Goal: Information Seeking & Learning: Learn about a topic

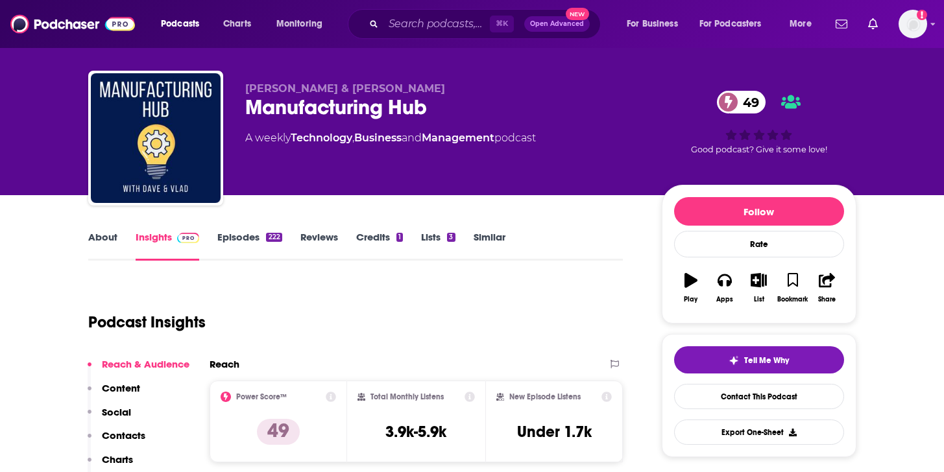
scroll to position [45, 0]
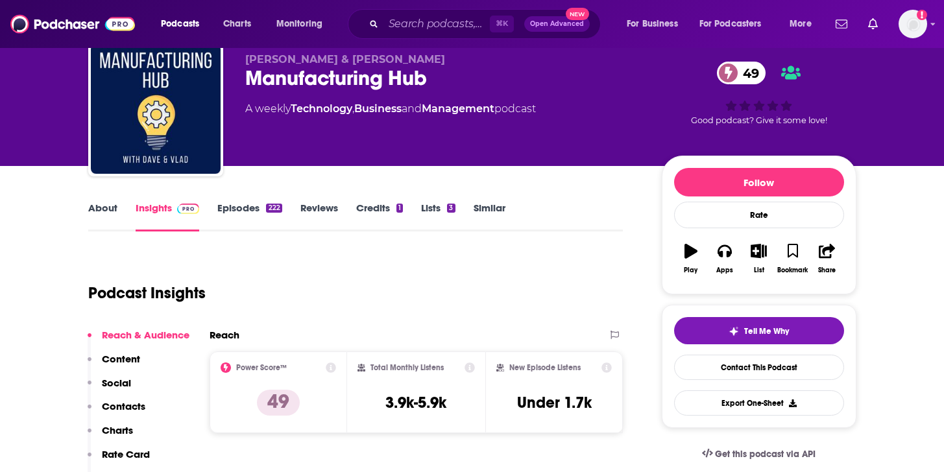
click at [236, 208] on link "Episodes 222" at bounding box center [249, 217] width 64 height 30
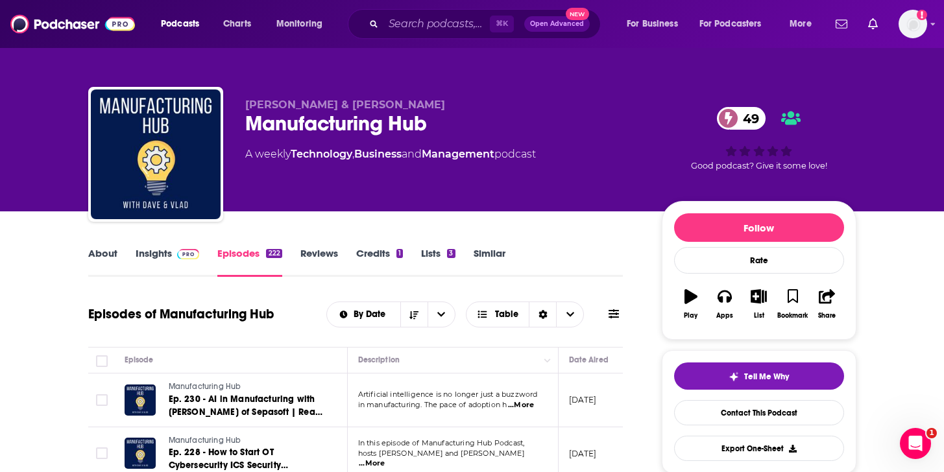
click at [108, 256] on link "About" at bounding box center [102, 262] width 29 height 30
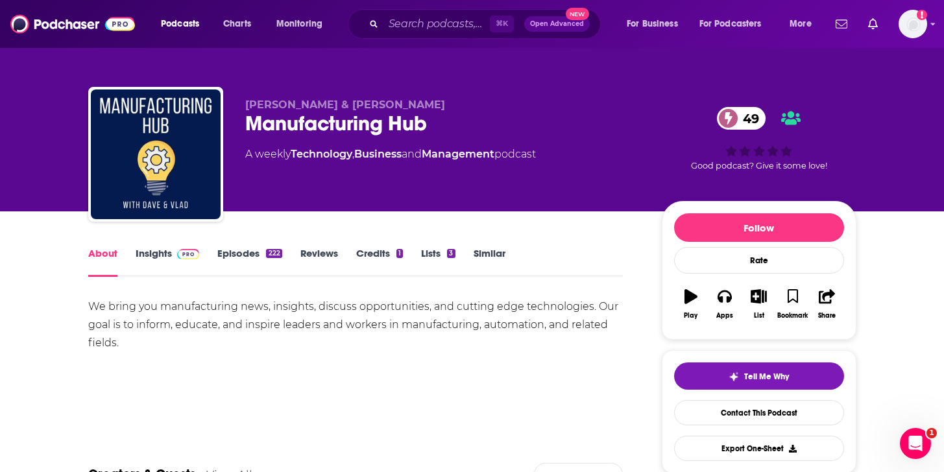
click at [235, 255] on link "Episodes 222" at bounding box center [249, 262] width 64 height 30
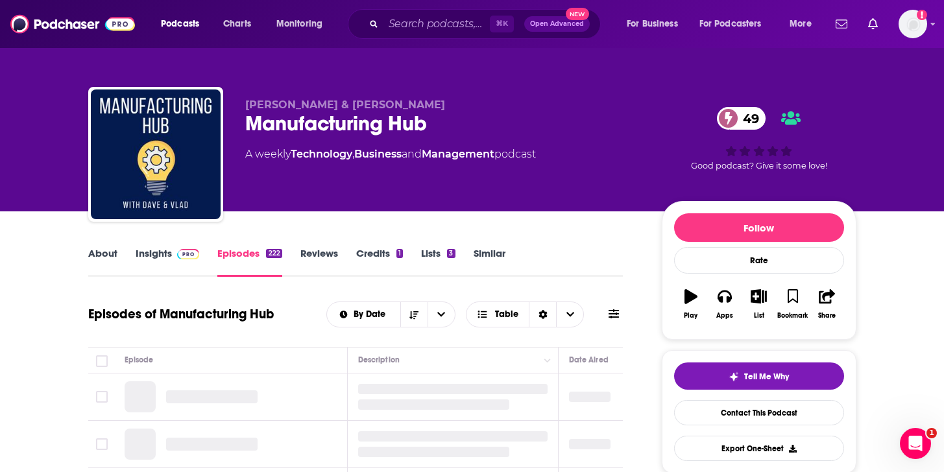
click at [156, 250] on link "Insights" at bounding box center [168, 262] width 64 height 30
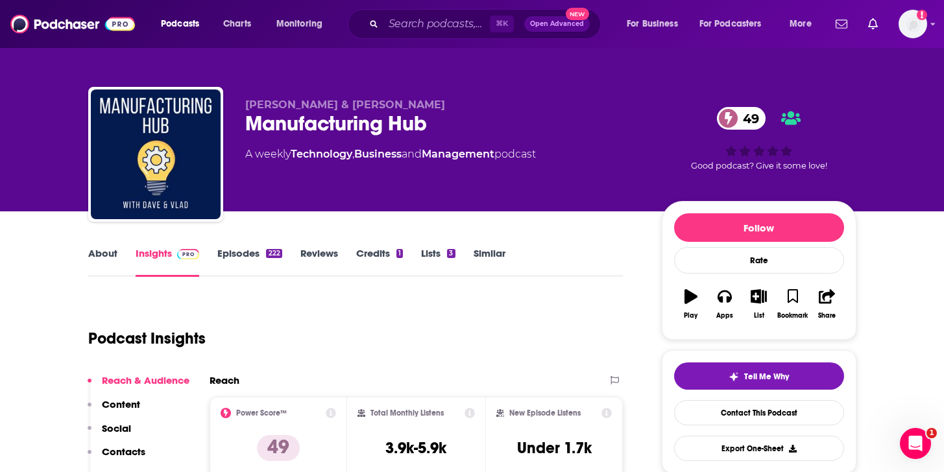
click at [226, 256] on link "Episodes 222" at bounding box center [249, 262] width 64 height 30
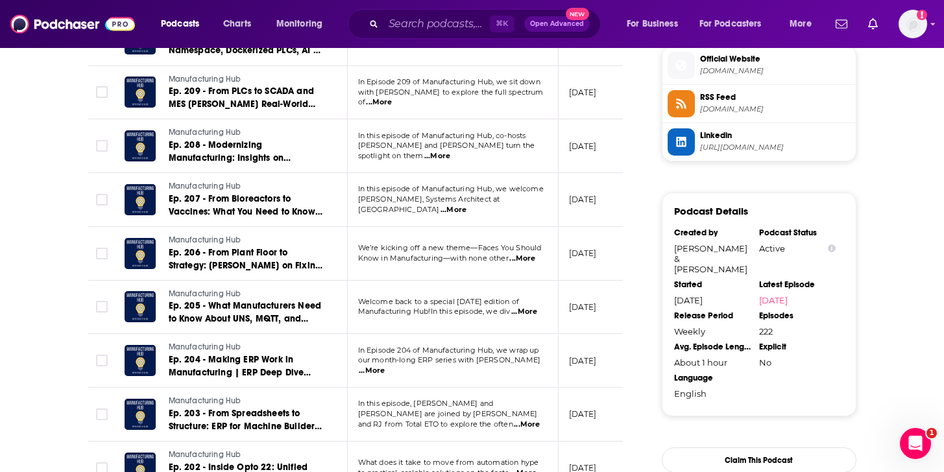
scroll to position [1194, 0]
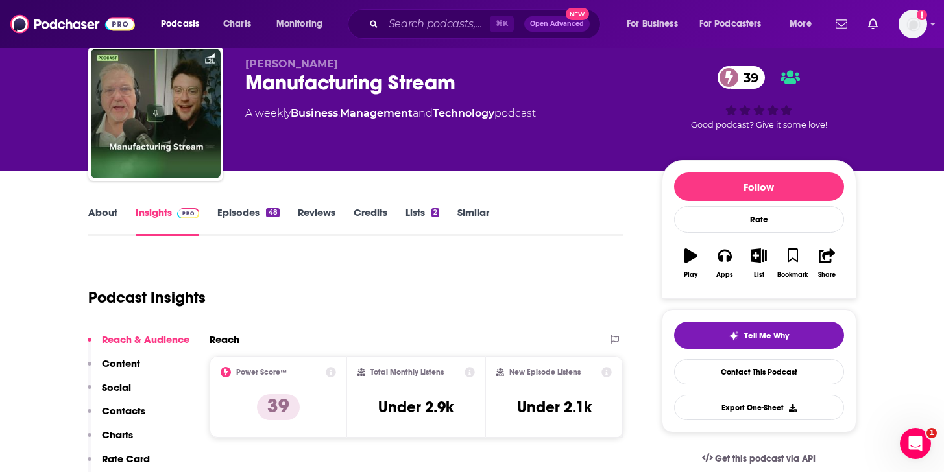
scroll to position [42, 0]
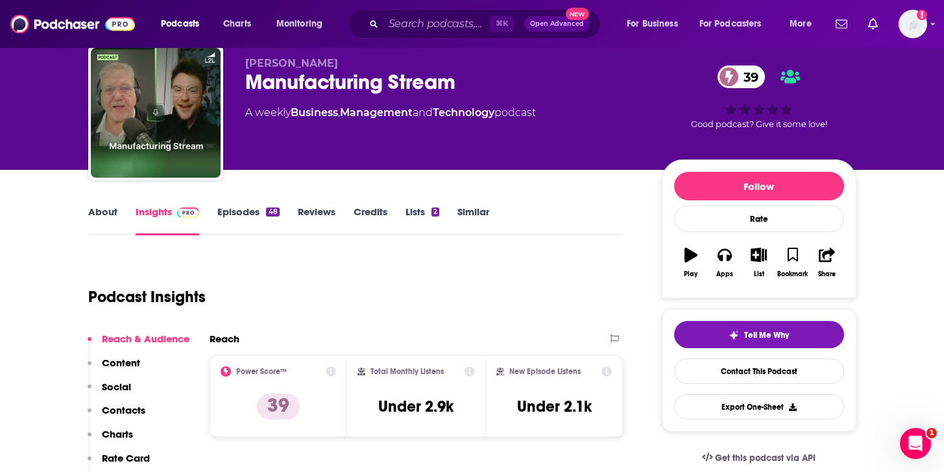
click at [114, 212] on link "About" at bounding box center [102, 221] width 29 height 30
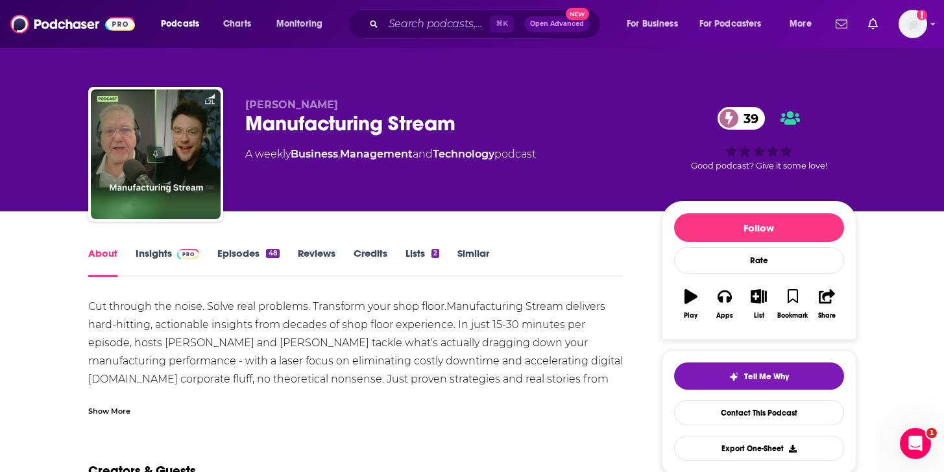
click at [241, 248] on link "Episodes 48" at bounding box center [248, 262] width 62 height 30
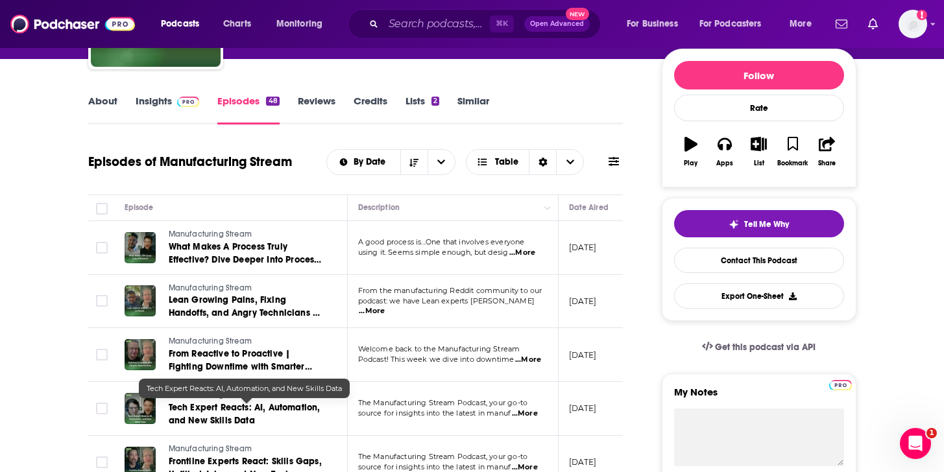
scroll to position [149, 0]
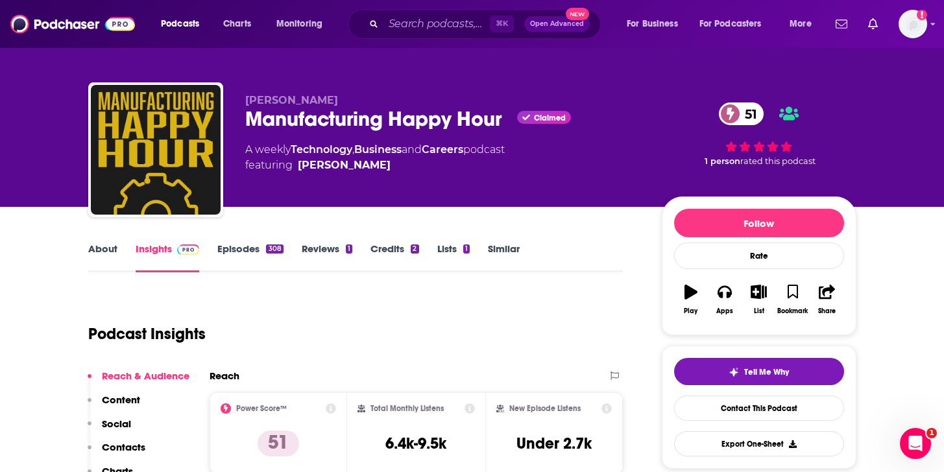
scroll to position [6, 0]
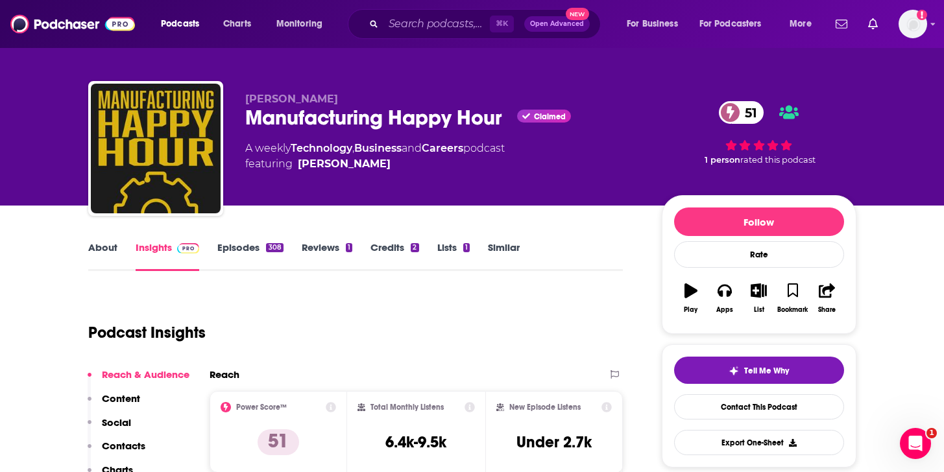
click at [234, 254] on link "Episodes 308" at bounding box center [250, 256] width 66 height 30
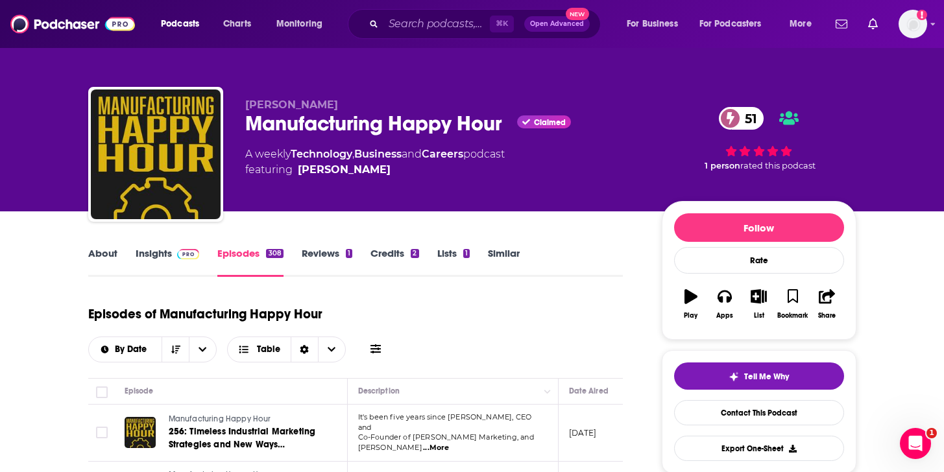
click at [105, 252] on link "About" at bounding box center [102, 262] width 29 height 30
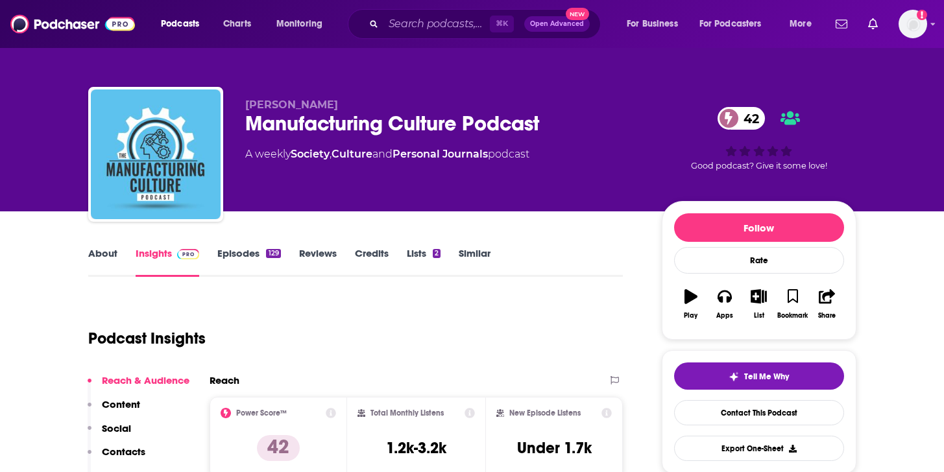
click at [94, 260] on link "About" at bounding box center [102, 262] width 29 height 30
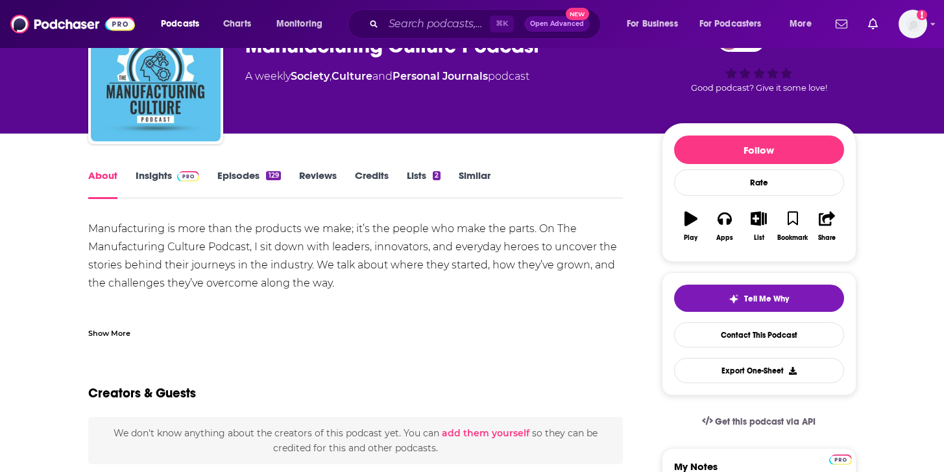
scroll to position [84, 0]
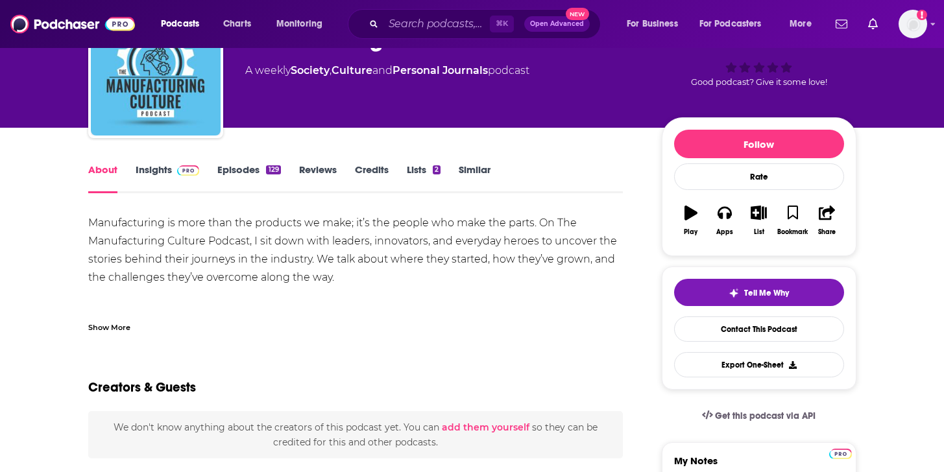
click at [250, 167] on link "Episodes 129" at bounding box center [248, 178] width 63 height 30
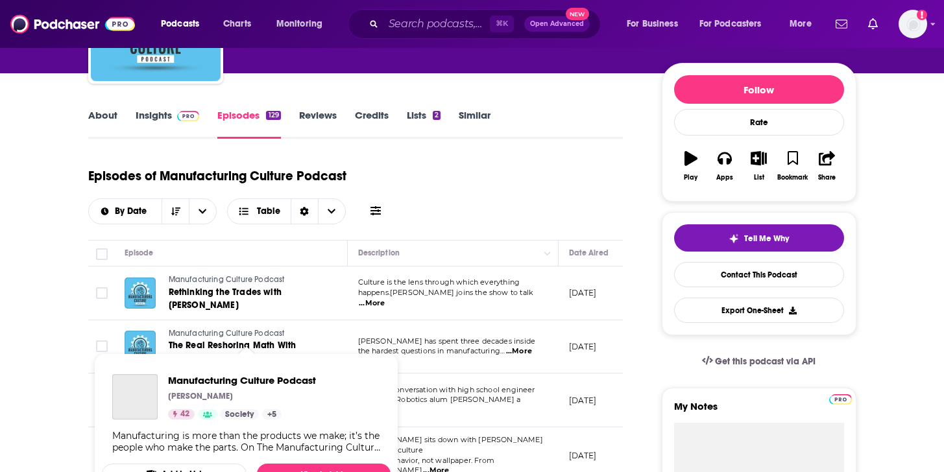
scroll to position [136, 0]
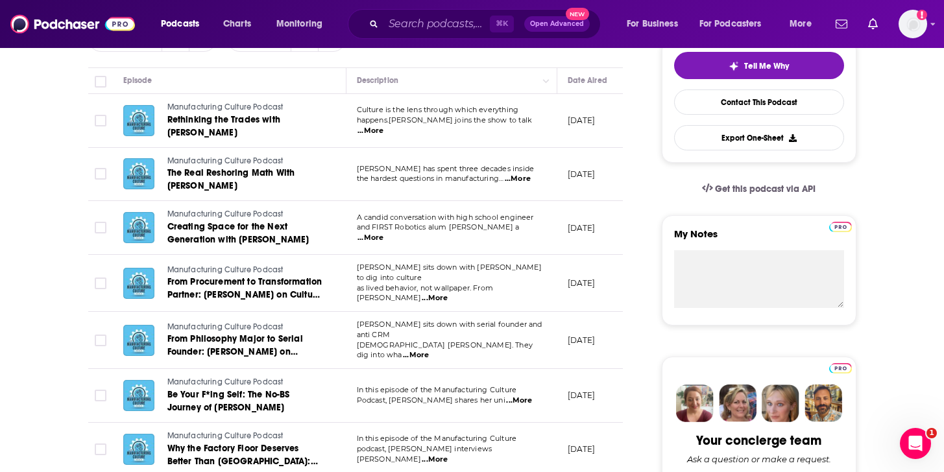
scroll to position [0, 0]
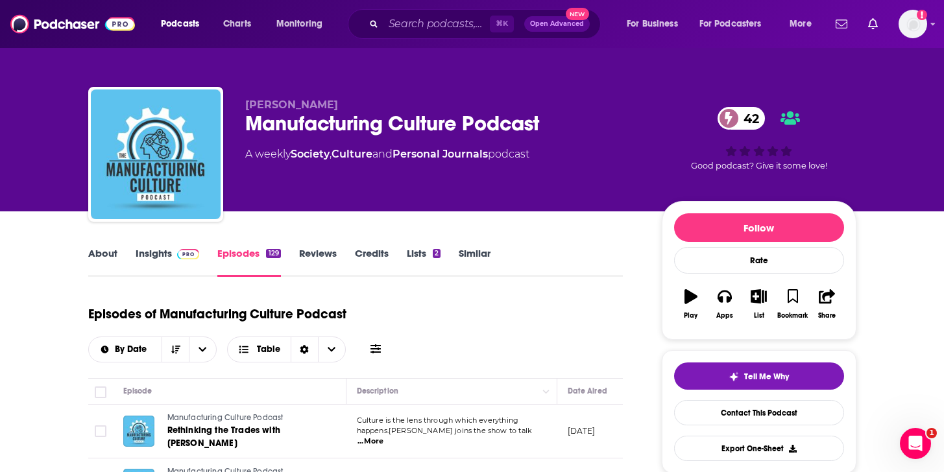
click at [98, 259] on link "About" at bounding box center [102, 262] width 29 height 30
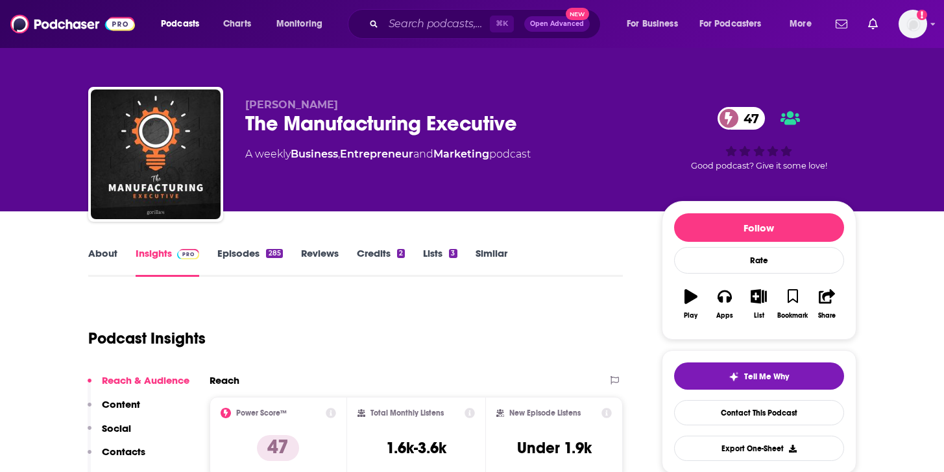
click at [230, 248] on link "Episodes 285" at bounding box center [249, 262] width 65 height 30
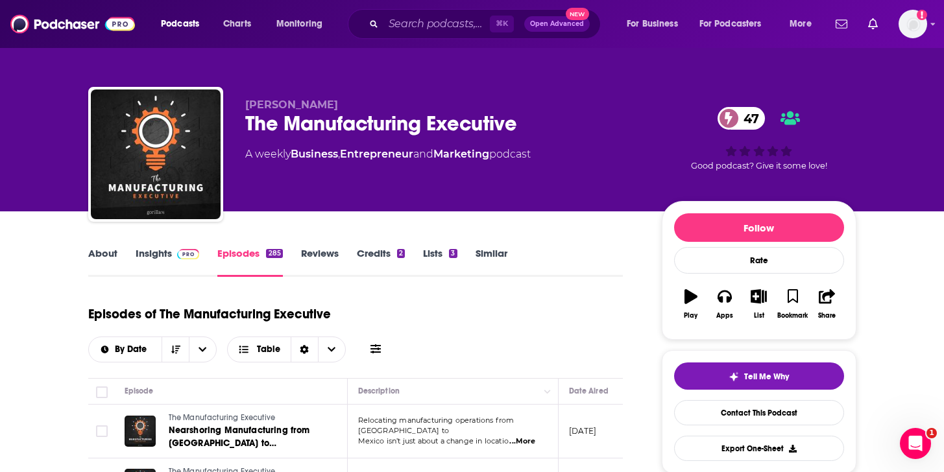
click at [101, 257] on link "About" at bounding box center [102, 262] width 29 height 30
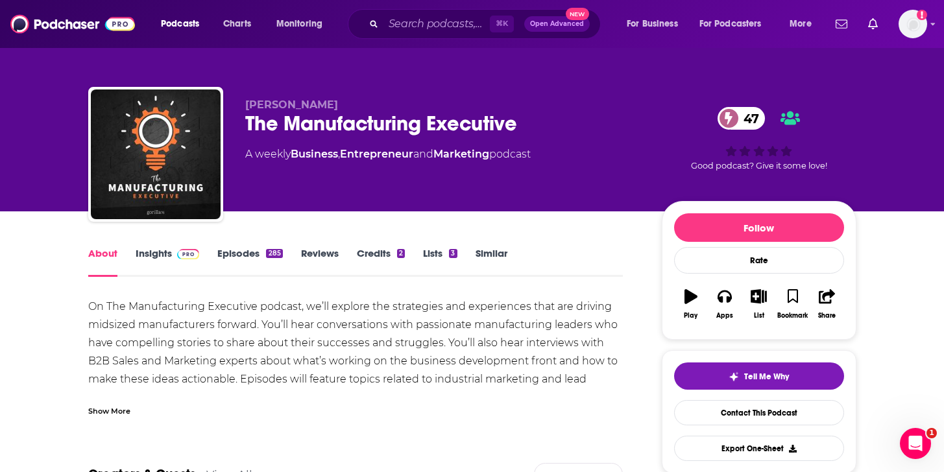
click at [436, 36] on div "⌘ K Open Advanced New" at bounding box center [474, 24] width 253 height 30
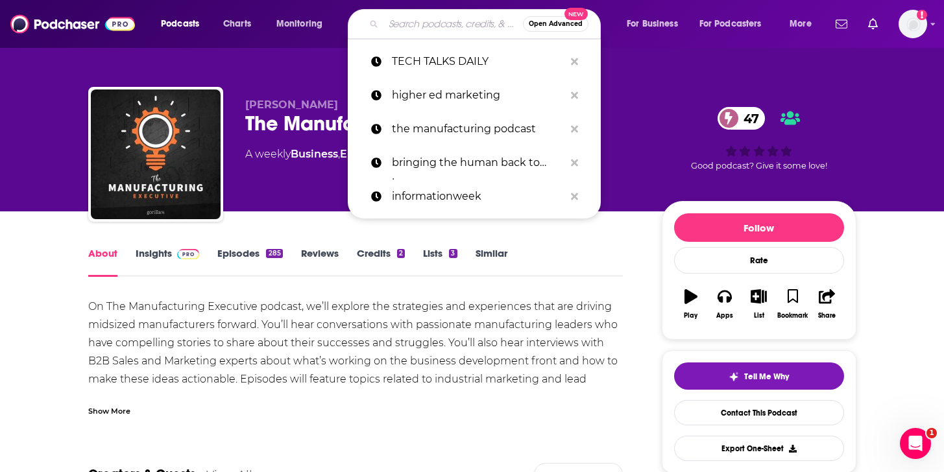
click at [425, 29] on input "Search podcasts, credits, & more..." at bounding box center [452, 24] width 139 height 21
paste input "https://www.podchaser.com/podcasts/lean-blog-interviews-healthcar-22546"
type input "https://www.podchaser.com/podcasts/lean-blog-interviews-healthcar-22546"
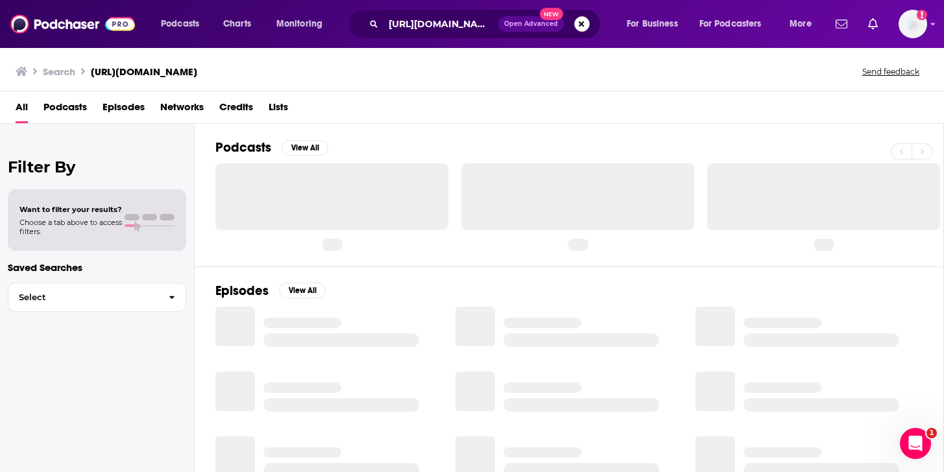
click at [577, 21] on button "Search podcasts, credits, & more..." at bounding box center [582, 24] width 16 height 16
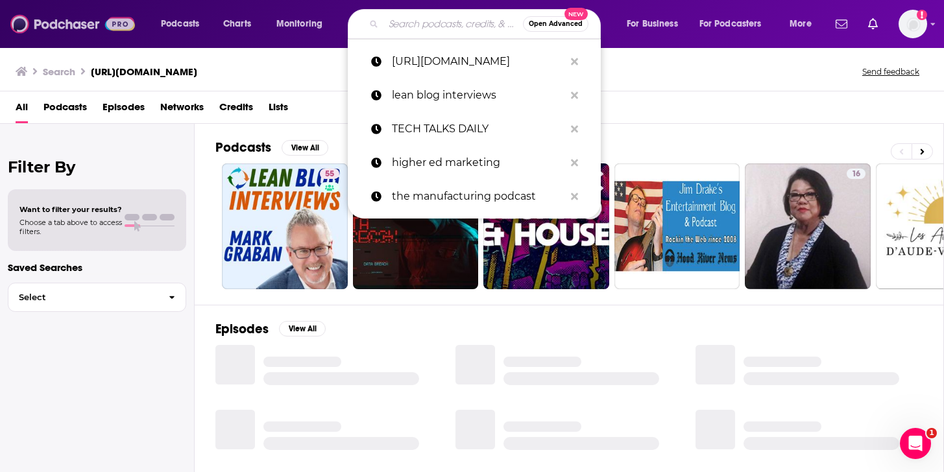
drag, startPoint x: 30, startPoint y: 21, endPoint x: 40, endPoint y: 21, distance: 9.7
click at [30, 21] on img at bounding box center [72, 24] width 125 height 25
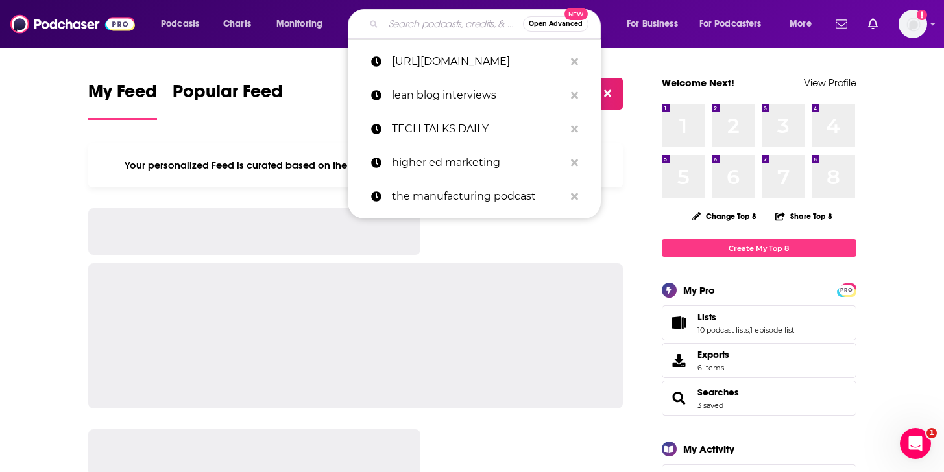
click at [392, 33] on input "Search podcasts, credits, & more..." at bounding box center [452, 24] width 139 height 21
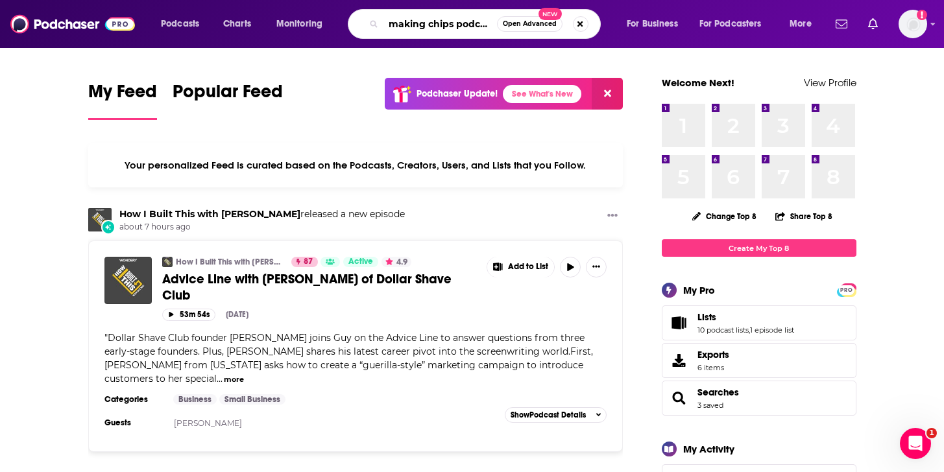
scroll to position [0, 3]
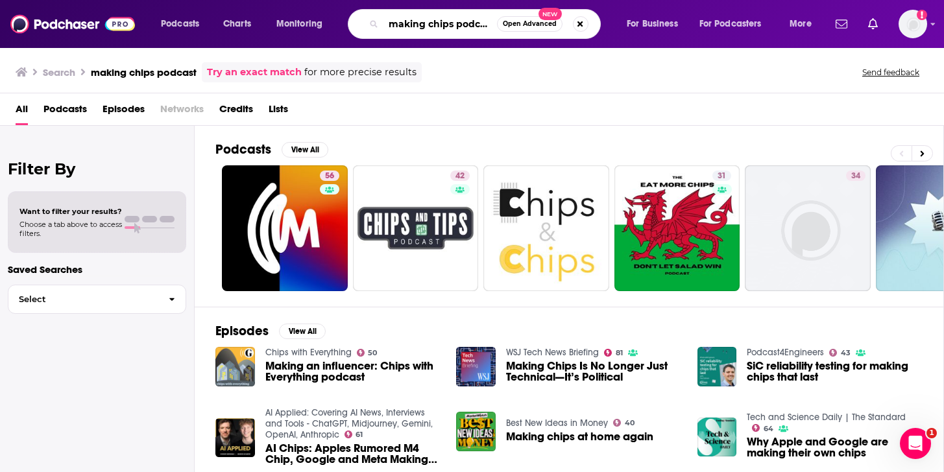
scroll to position [0, 3]
drag, startPoint x: 456, startPoint y: 20, endPoint x: 512, endPoint y: 22, distance: 56.5
click at [515, 21] on div "making chips podcast Open Advanced New" at bounding box center [474, 24] width 253 height 30
click at [488, 23] on input "making chips podcast" at bounding box center [439, 24] width 113 height 21
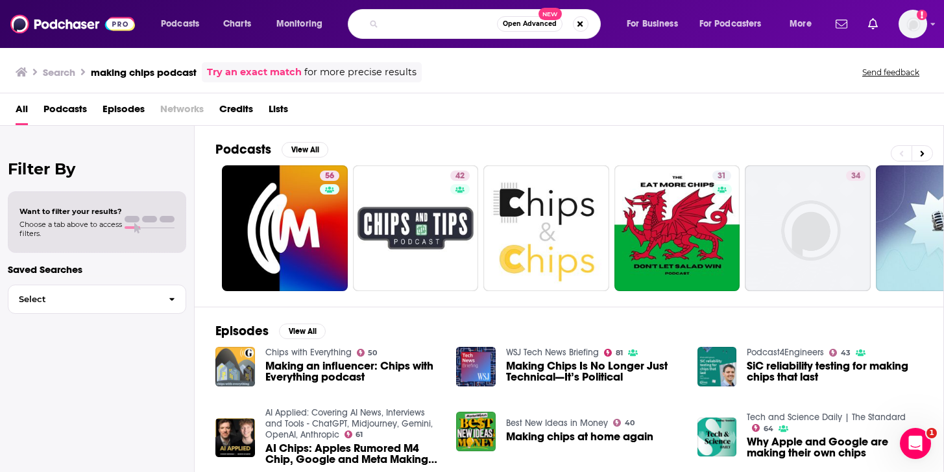
type input "making chips podcast for manufacturing leaders"
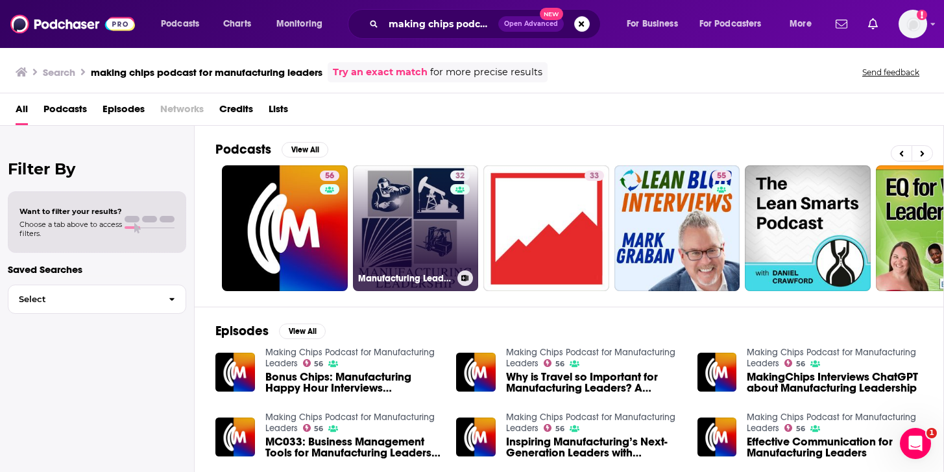
scroll to position [0, 3]
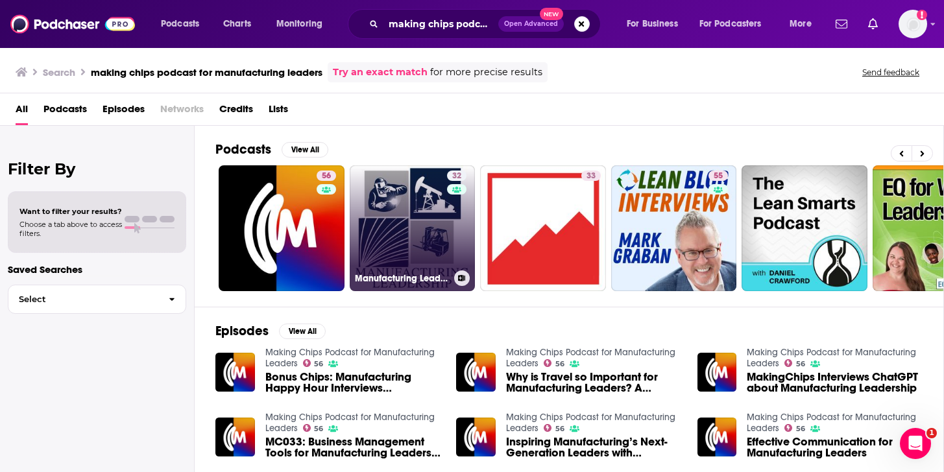
click at [386, 254] on link "32 Manufacturing Leadership: An Oil and Gas Podcast" at bounding box center [413, 228] width 126 height 126
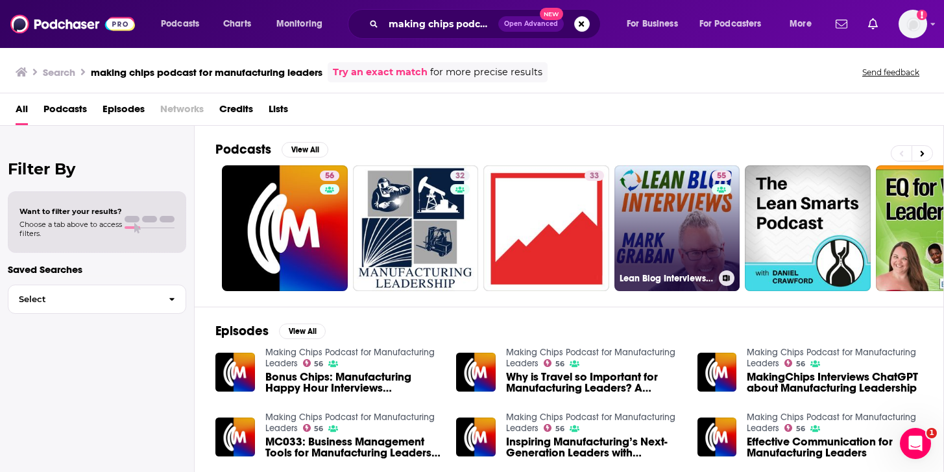
scroll to position [0, 11]
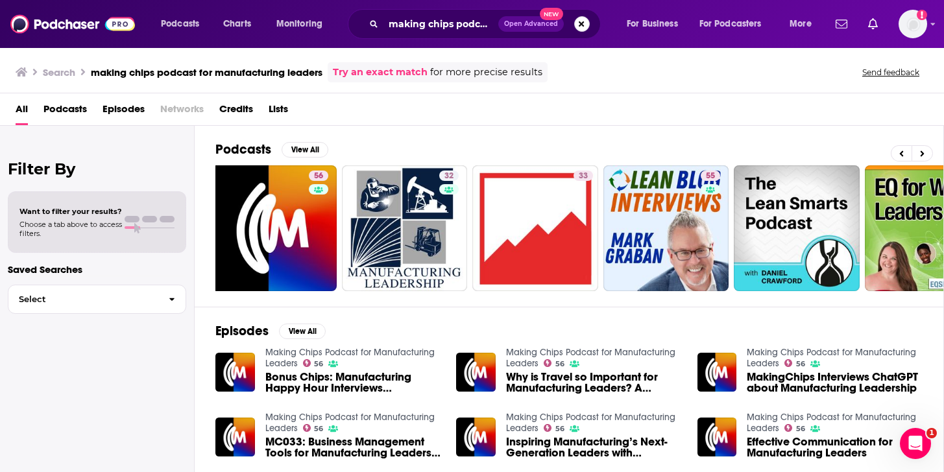
click at [578, 18] on button "Search podcasts, credits, & more..." at bounding box center [582, 24] width 16 height 16
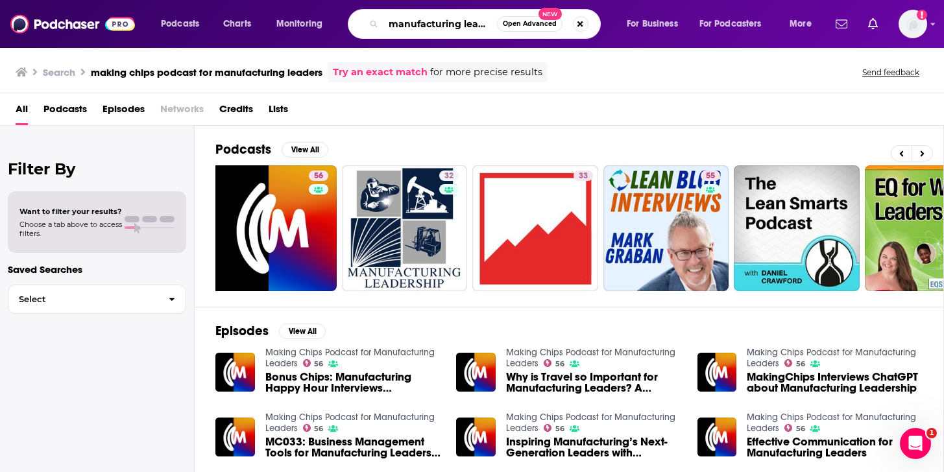
scroll to position [0, 3]
type input "manufacturing leader"
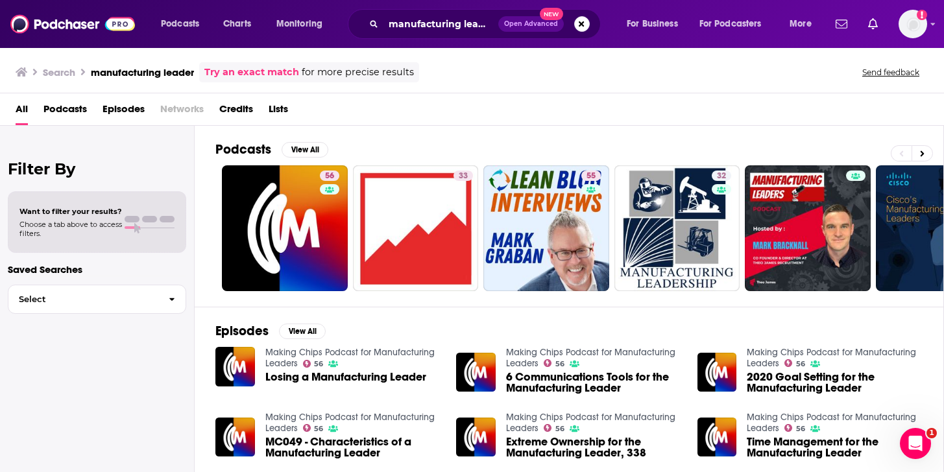
click at [73, 108] on span "Podcasts" at bounding box center [64, 112] width 43 height 27
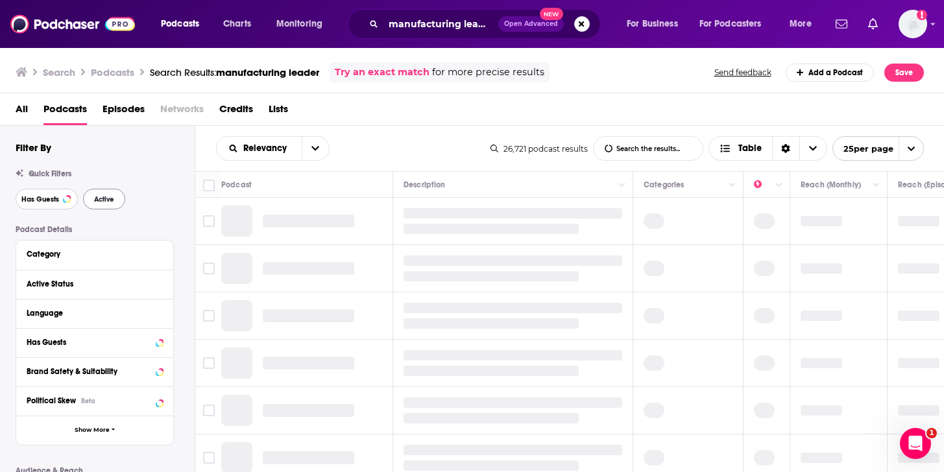
drag, startPoint x: 45, startPoint y: 199, endPoint x: 106, endPoint y: 200, distance: 60.3
click at [45, 199] on span "Has Guests" at bounding box center [40, 199] width 38 height 7
click at [110, 200] on span "Active" at bounding box center [104, 199] width 20 height 7
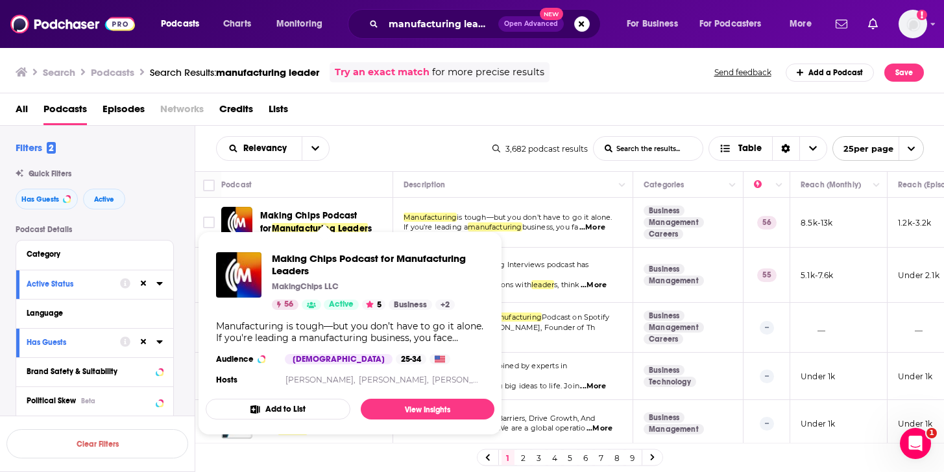
click at [379, 143] on div "Relevancy List Search Input Search the results... Table" at bounding box center [354, 148] width 276 height 25
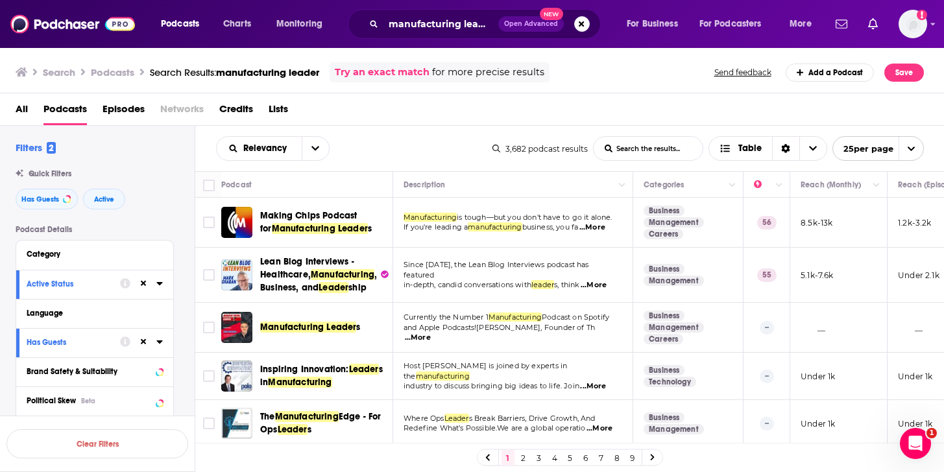
click at [412, 116] on div "All Podcasts Episodes Networks Credits Lists" at bounding box center [475, 112] width 918 height 27
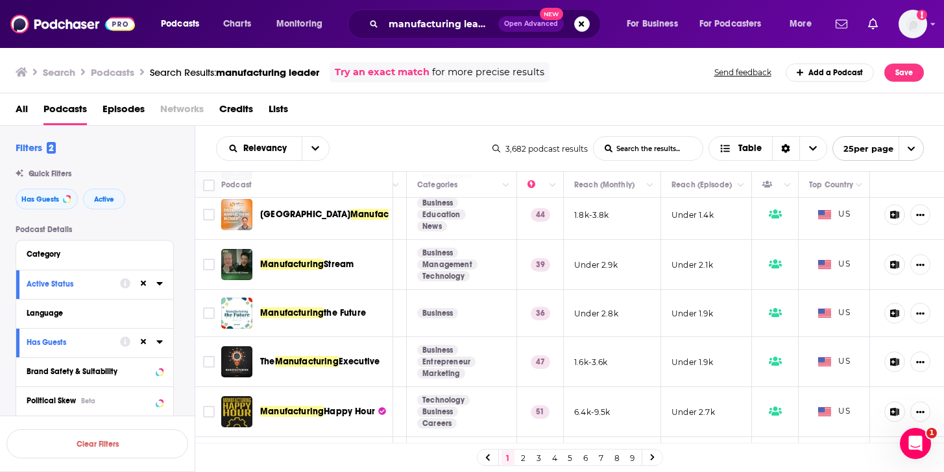
scroll to position [0, 226]
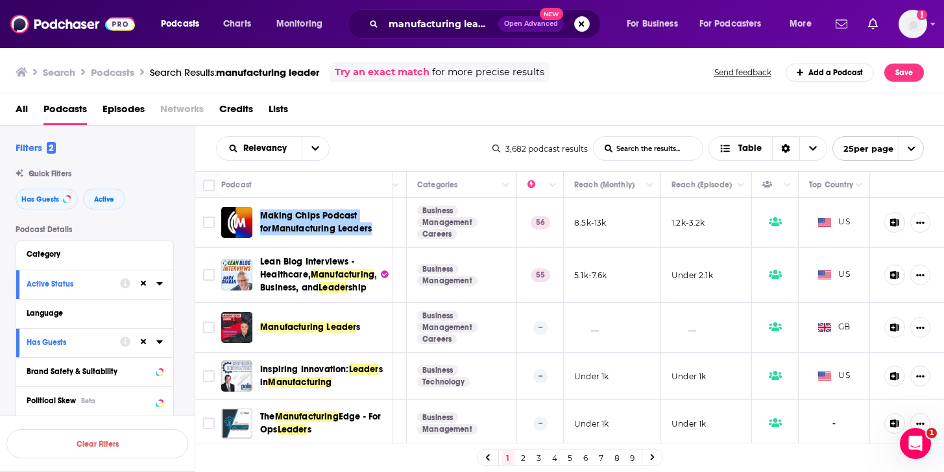
drag, startPoint x: 296, startPoint y: 216, endPoint x: 656, endPoint y: 10, distance: 414.5
click at [0, 0] on div "Podcasts Charts Monitoring manufacturing leader Open Advanced New For Business …" at bounding box center [472, 236] width 944 height 472
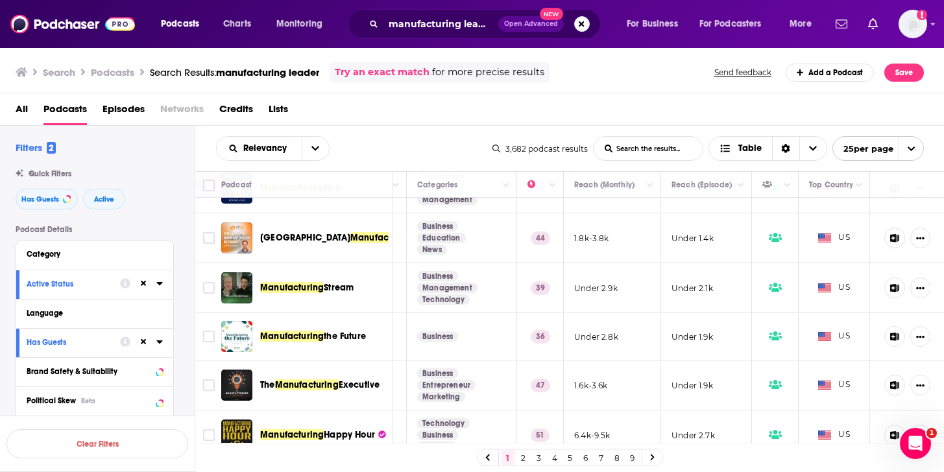
scroll to position [286, 226]
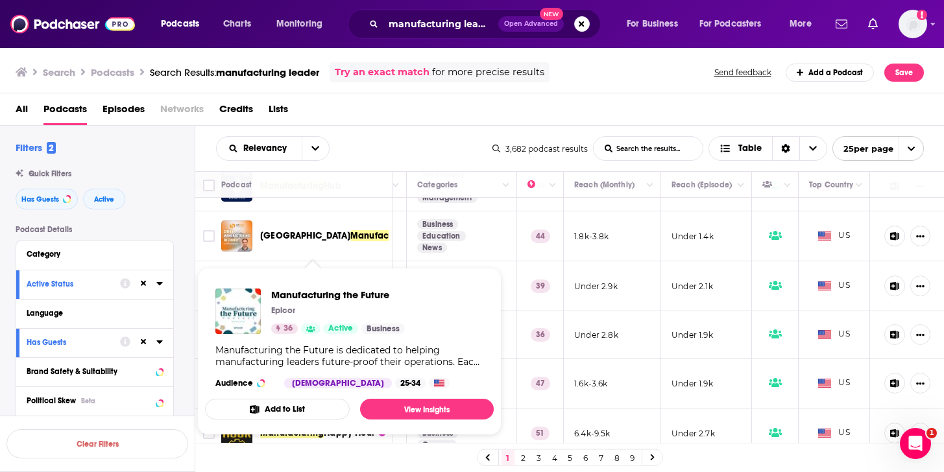
drag, startPoint x: 330, startPoint y: 346, endPoint x: 567, endPoint y: 12, distance: 408.9
click at [0, 0] on div "Podcasts Charts Monitoring manufacturing leader Open Advanced New For Business …" at bounding box center [472, 236] width 944 height 472
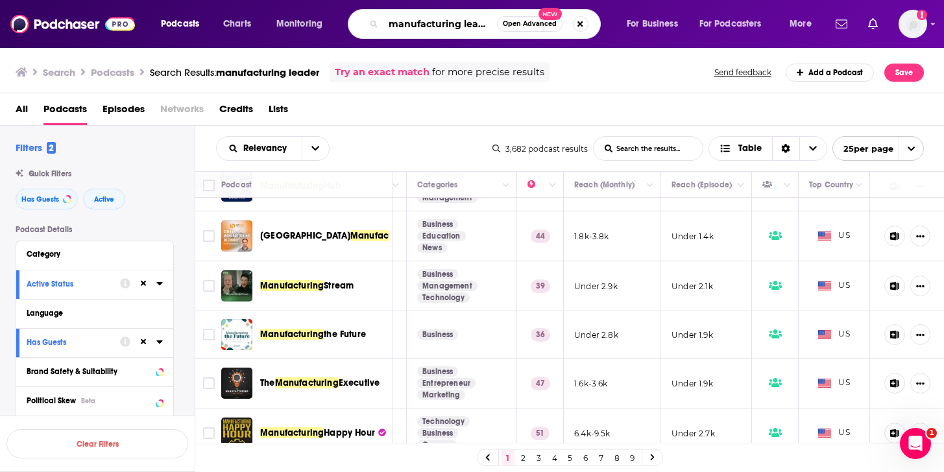
drag, startPoint x: 416, startPoint y: 21, endPoint x: 430, endPoint y: 19, distance: 14.4
click at [420, 20] on input "manufacturing leader" at bounding box center [439, 24] width 113 height 21
click at [586, 27] on button "Search podcasts, credits, & more..." at bounding box center [581, 24] width 16 height 16
type input "leadership in manufacturing"
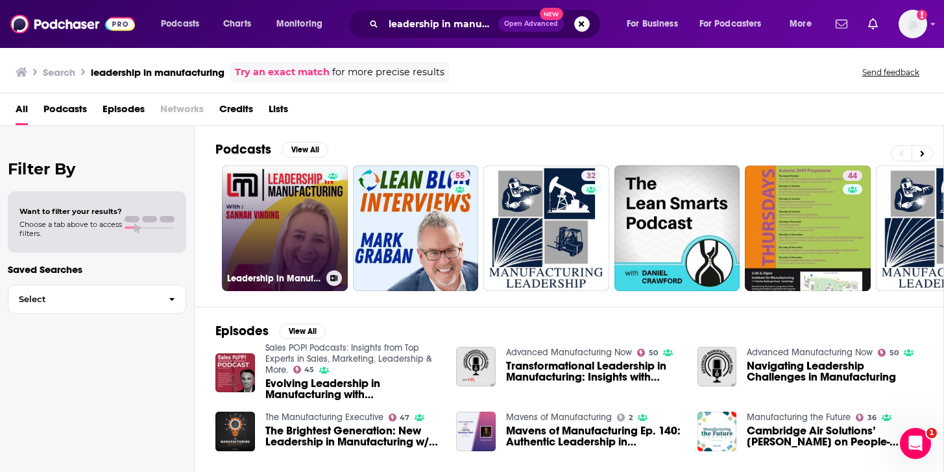
click at [315, 208] on link "Leadership in Manufacturing" at bounding box center [285, 228] width 126 height 126
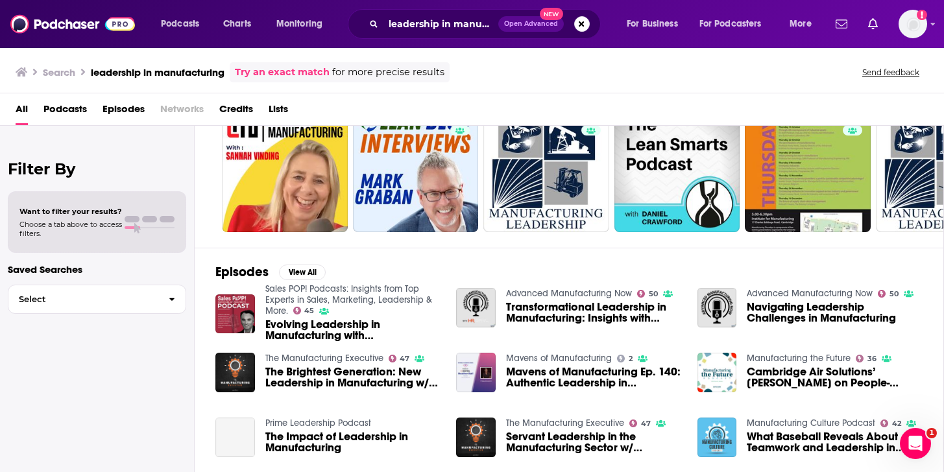
scroll to position [75, 0]
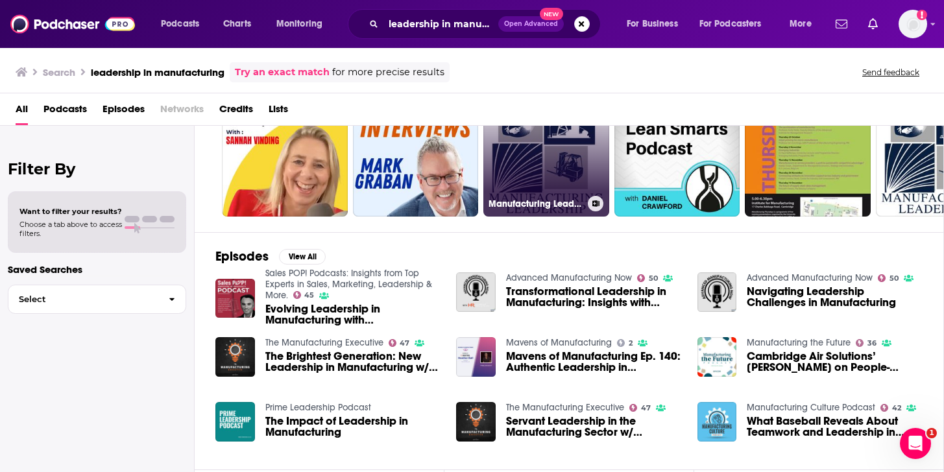
click at [546, 166] on link "32 Manufacturing Leadership: An Oil and Gas Podcast" at bounding box center [546, 154] width 126 height 126
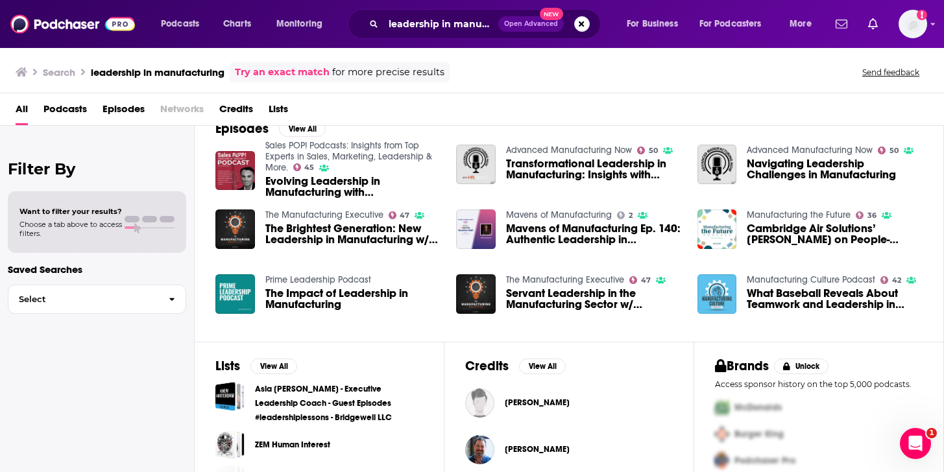
scroll to position [261, 0]
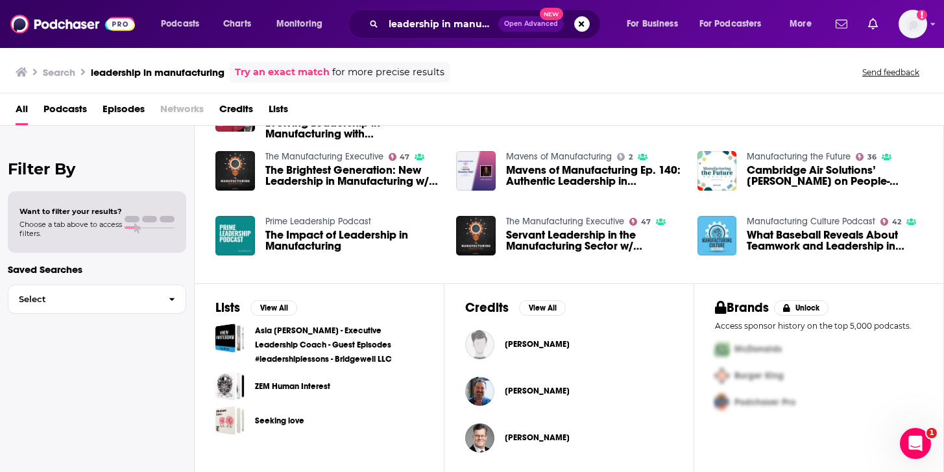
click at [305, 249] on span "The Impact of Leadership in Manufacturing" at bounding box center [353, 241] width 176 height 22
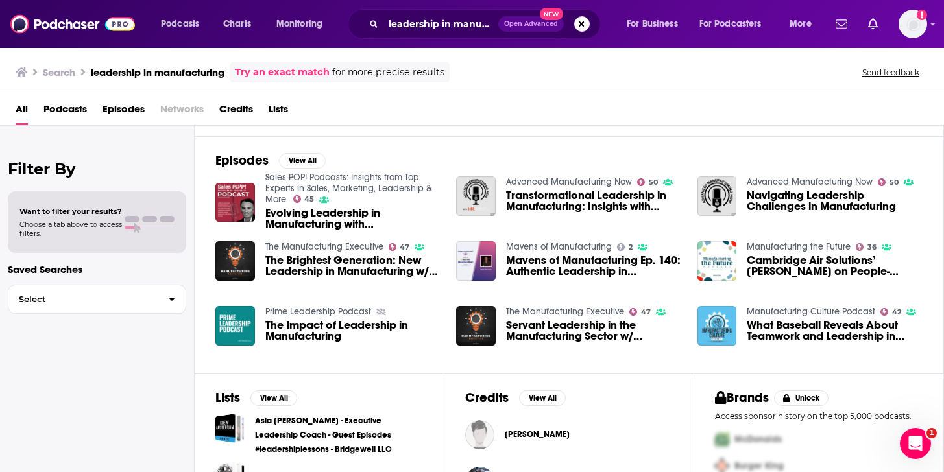
scroll to position [261, 0]
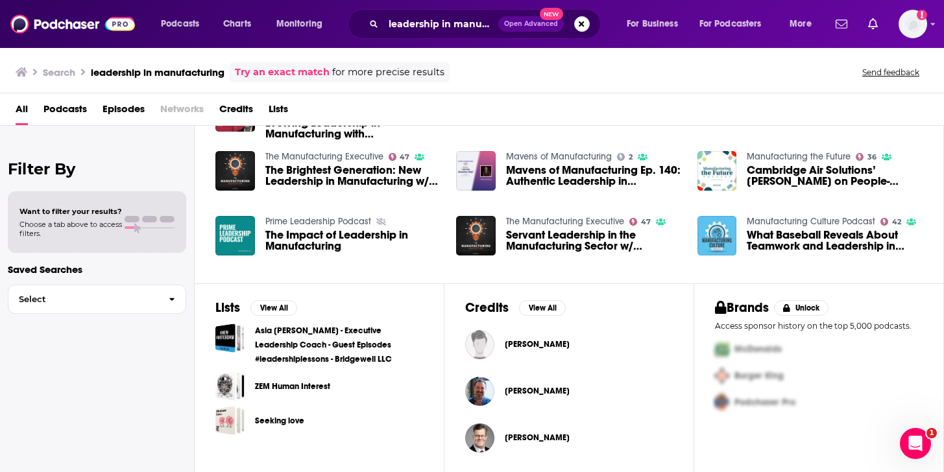
click at [533, 158] on link "Mavens of Manufacturing" at bounding box center [559, 156] width 106 height 11
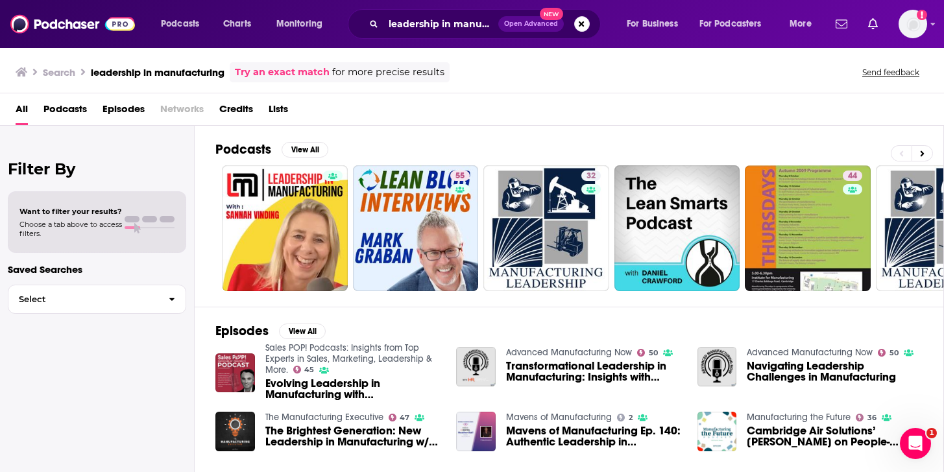
click at [65, 223] on span "Choose a tab above to access filters." at bounding box center [70, 229] width 102 height 18
click at [63, 213] on span "Want to filter your results?" at bounding box center [70, 211] width 102 height 9
click at [103, 110] on span "Episodes" at bounding box center [123, 112] width 42 height 27
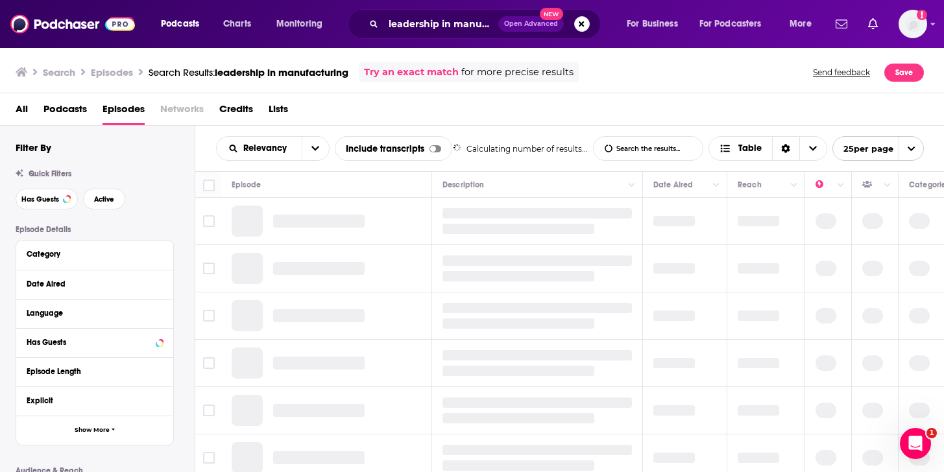
click at [71, 107] on span "Podcasts" at bounding box center [64, 112] width 43 height 27
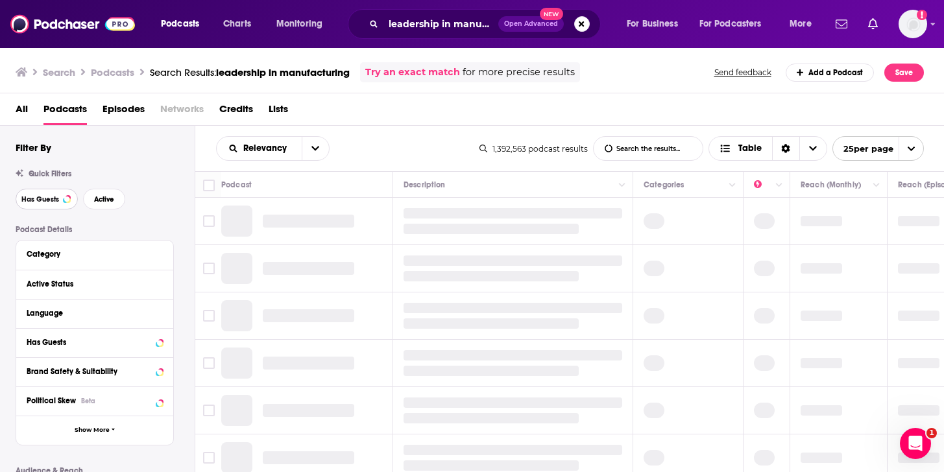
drag, startPoint x: 51, startPoint y: 196, endPoint x: 136, endPoint y: 198, distance: 85.0
click at [52, 197] on span "Has Guests" at bounding box center [40, 199] width 38 height 7
click at [106, 197] on span "Active" at bounding box center [104, 199] width 20 height 7
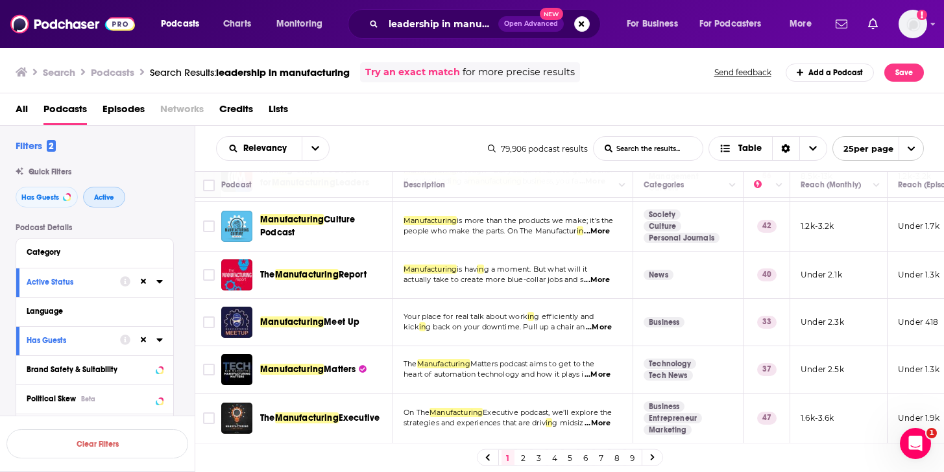
scroll to position [1109, 0]
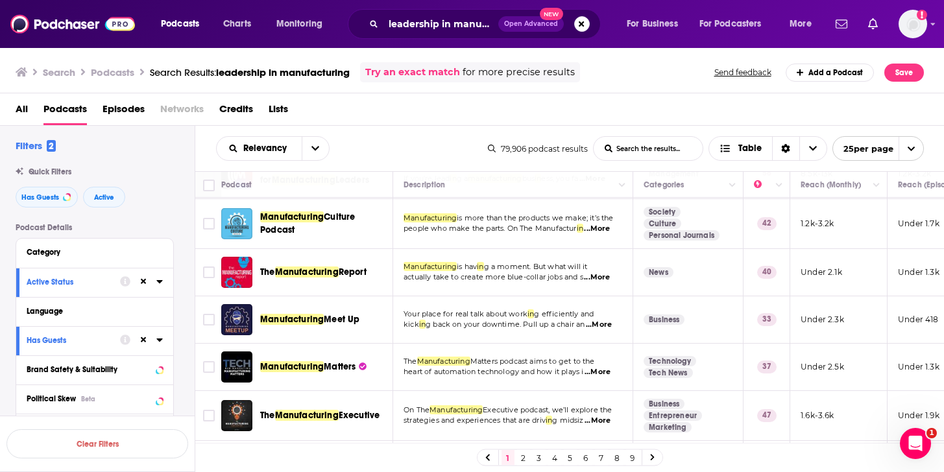
click at [522, 455] on link "2" at bounding box center [523, 458] width 13 height 16
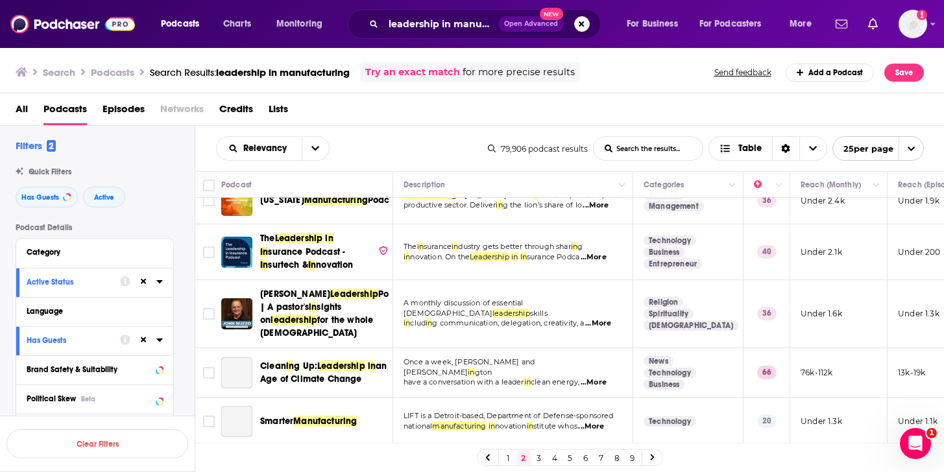
scroll to position [666, 0]
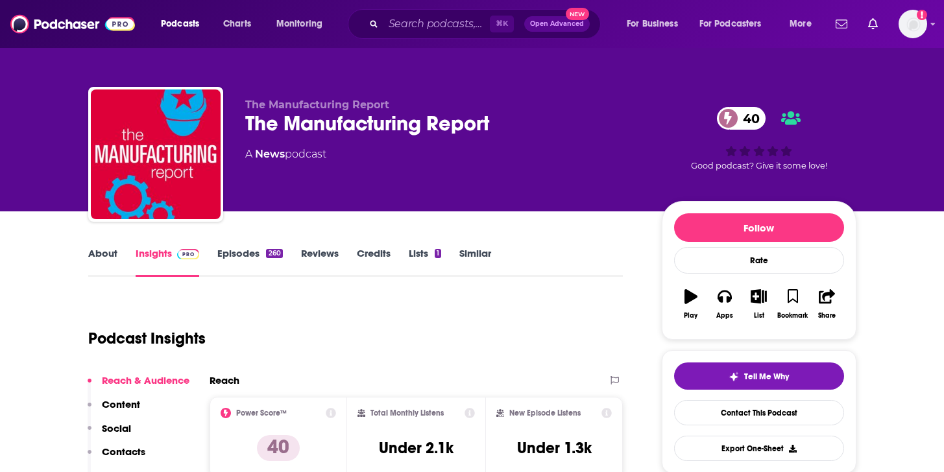
click at [113, 252] on link "About" at bounding box center [102, 262] width 29 height 30
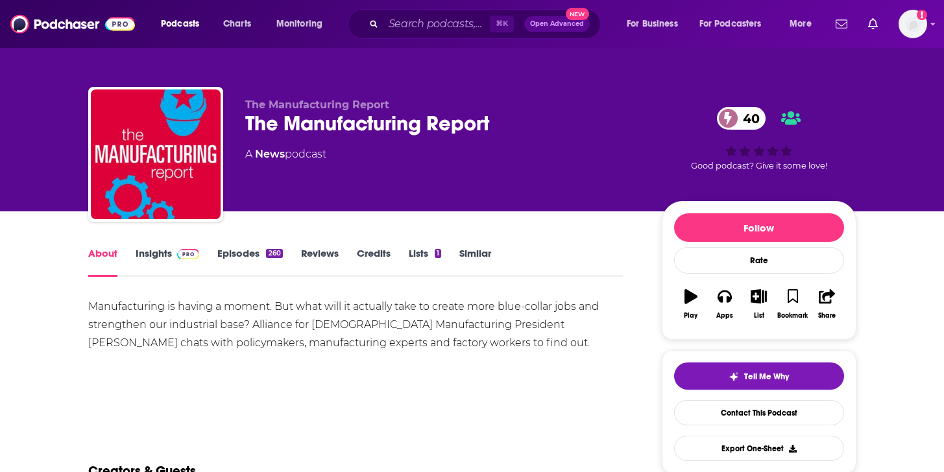
click at [170, 253] on link "Insights" at bounding box center [168, 262] width 64 height 30
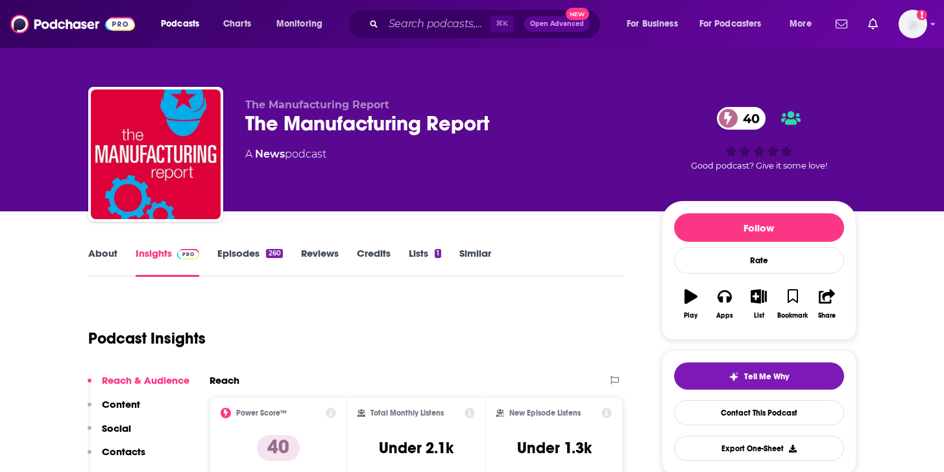
click at [242, 256] on link "Episodes 260" at bounding box center [249, 262] width 65 height 30
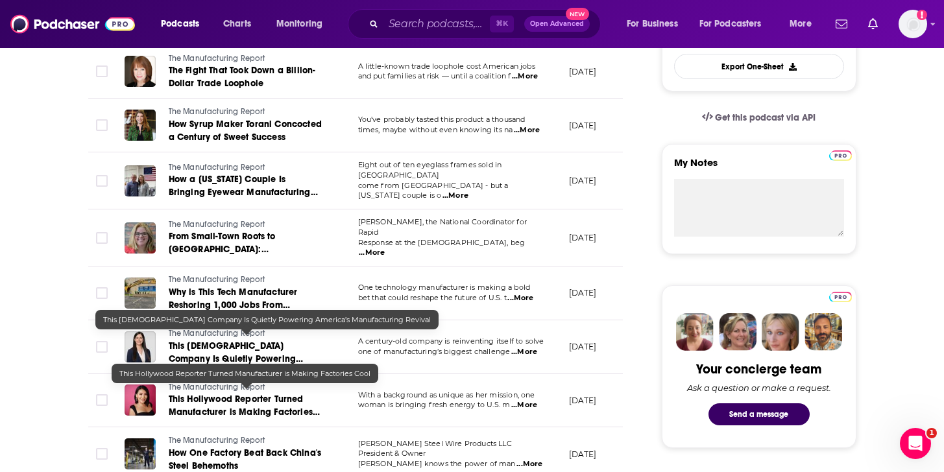
scroll to position [388, 0]
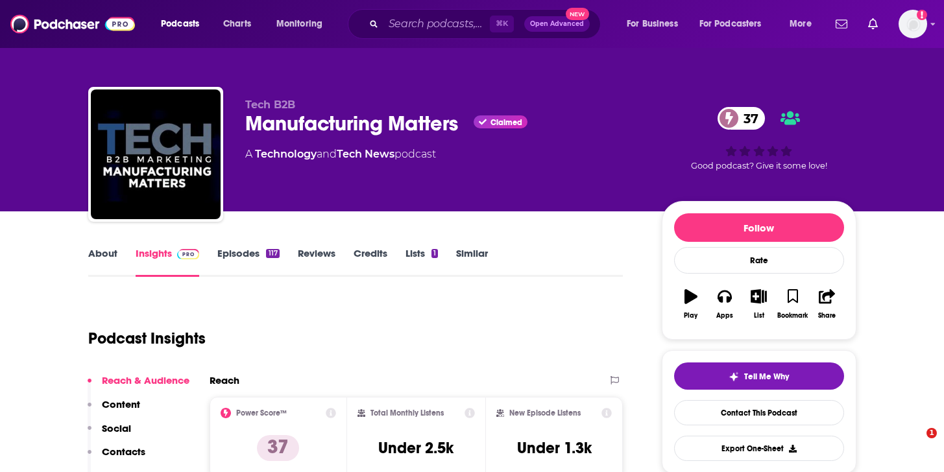
click at [234, 258] on link "Episodes 117" at bounding box center [248, 262] width 62 height 30
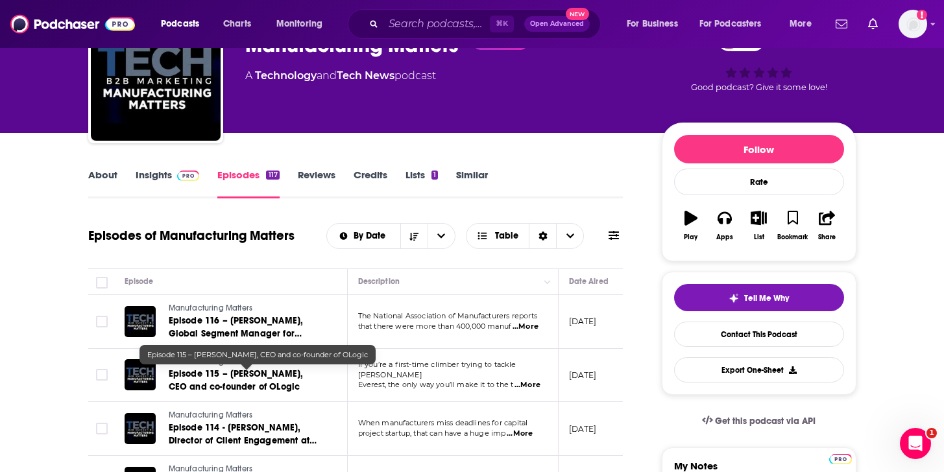
scroll to position [83, 0]
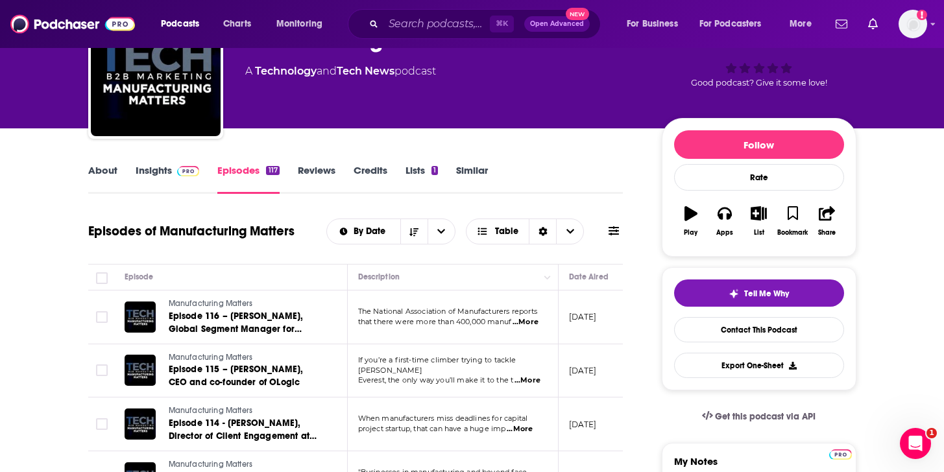
click at [531, 319] on span "...More" at bounding box center [525, 322] width 26 height 10
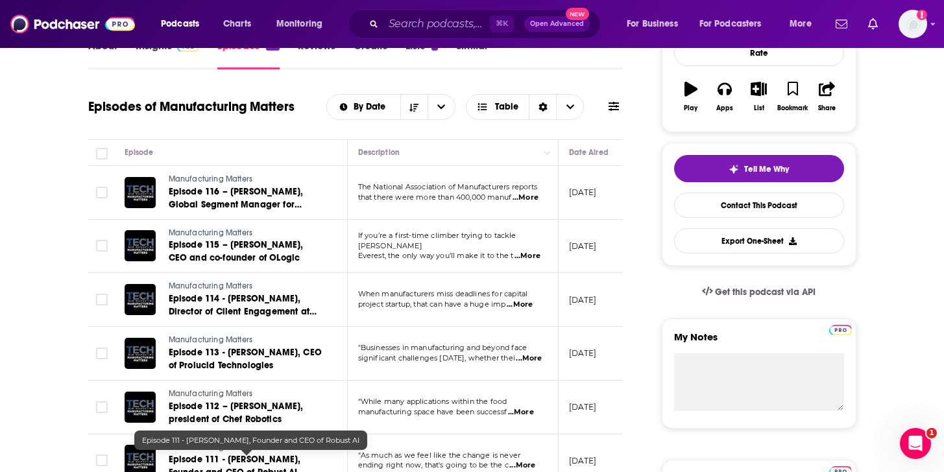
scroll to position [0, 0]
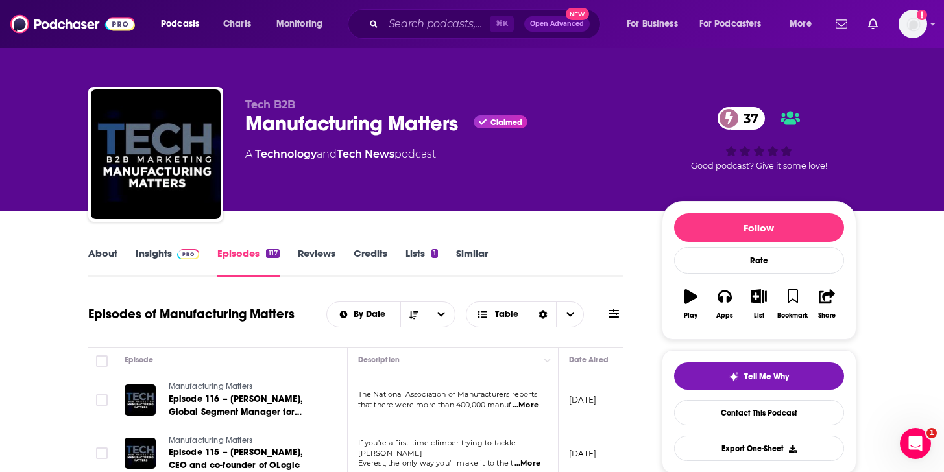
click at [103, 245] on div "About Insights Episodes 117 Reviews Credits Lists 1 Similar" at bounding box center [355, 261] width 535 height 32
click at [106, 253] on link "About" at bounding box center [102, 262] width 29 height 30
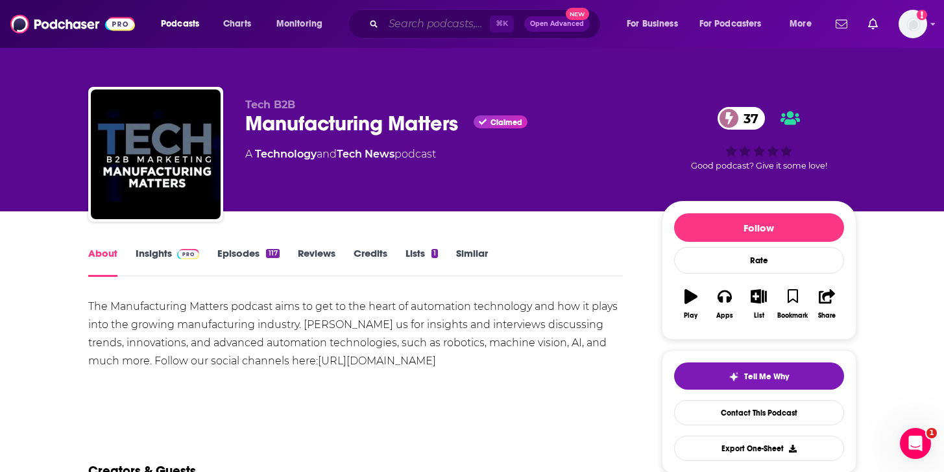
click at [396, 16] on input "Search podcasts, credits, & more..." at bounding box center [436, 24] width 106 height 21
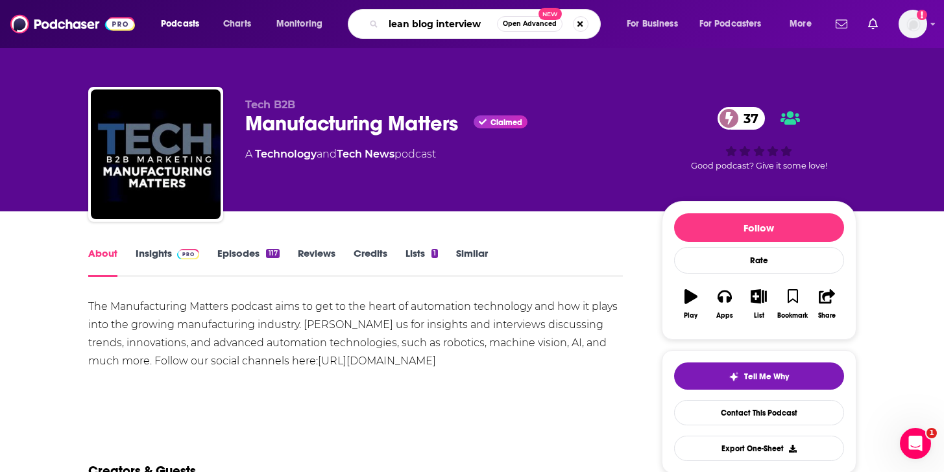
type input "lean blog interviews"
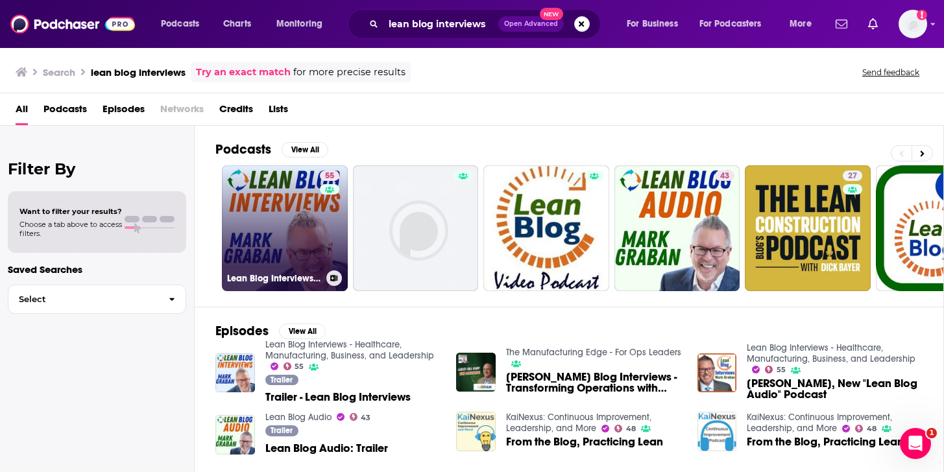
click at [261, 189] on link "55 Lean Blog Interviews - Healthcare, Manufacturing, Business, and Leadership" at bounding box center [285, 228] width 126 height 126
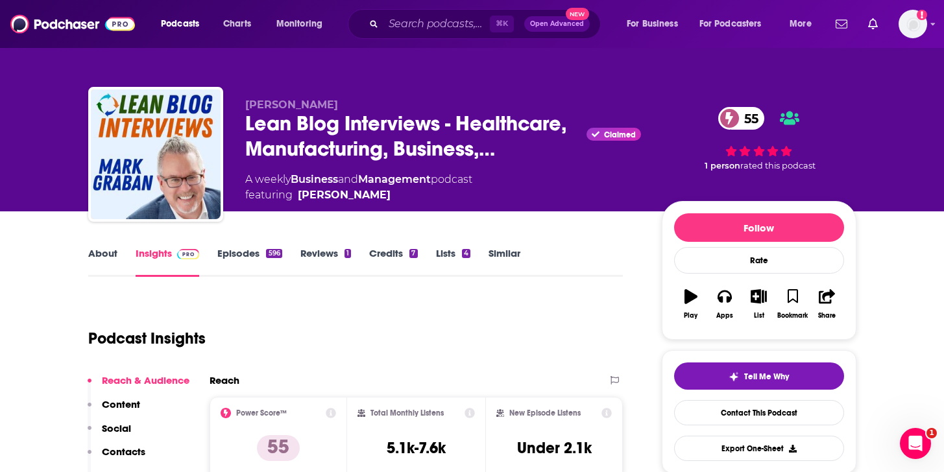
click at [110, 252] on link "About" at bounding box center [102, 262] width 29 height 30
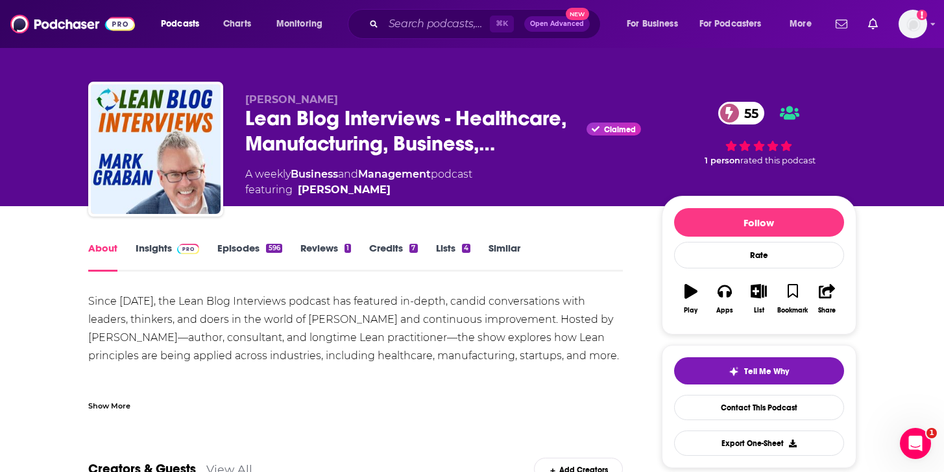
scroll to position [5, 0]
click at [102, 410] on div "Show More" at bounding box center [109, 405] width 42 height 12
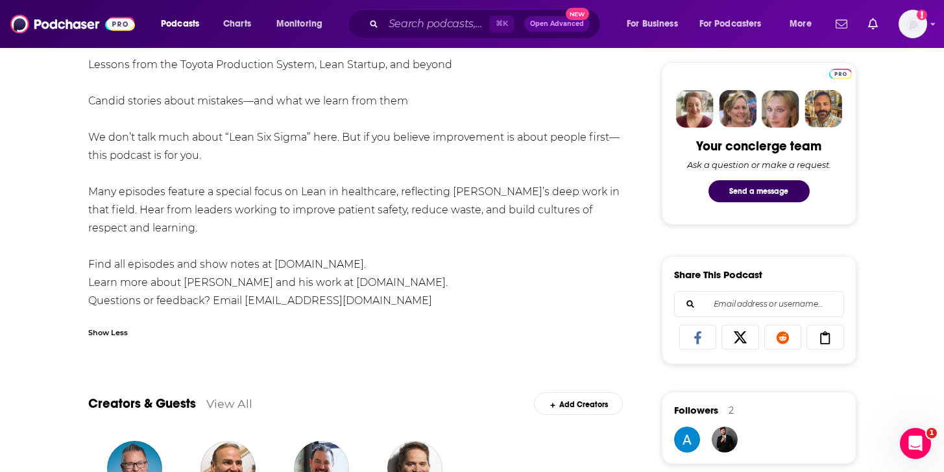
scroll to position [0, 0]
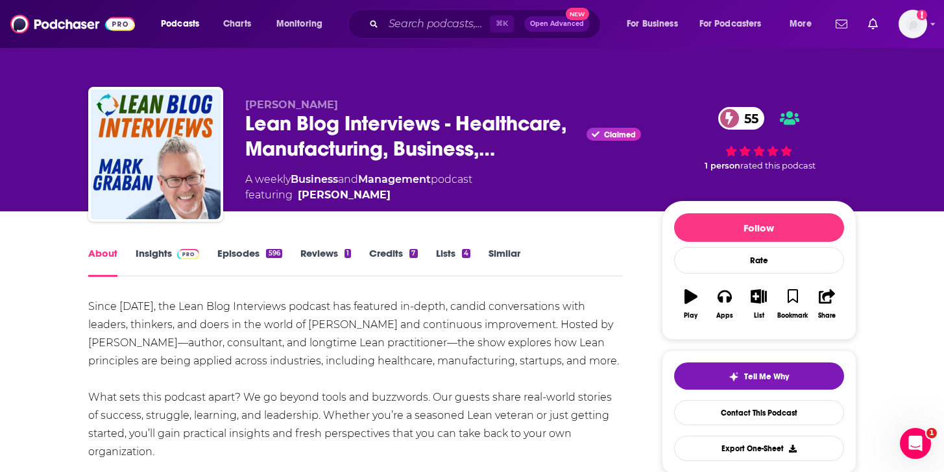
click at [167, 255] on link "Insights" at bounding box center [168, 262] width 64 height 30
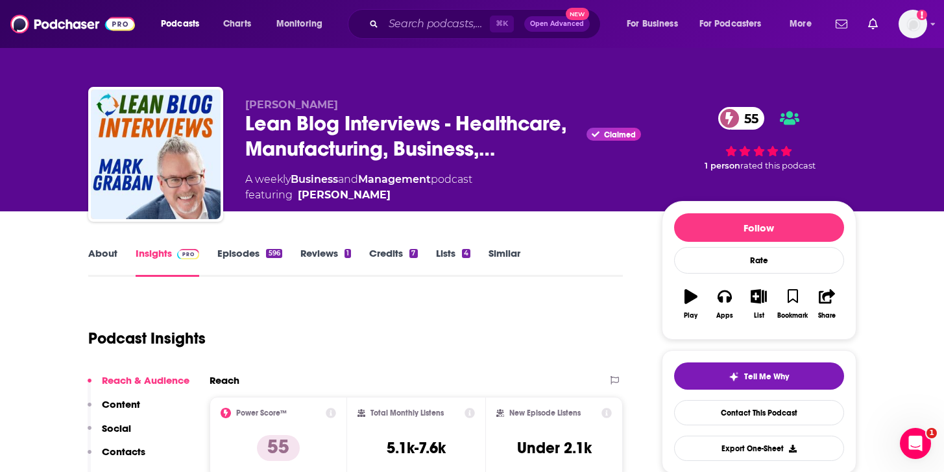
click at [230, 255] on link "Episodes 596" at bounding box center [249, 262] width 64 height 30
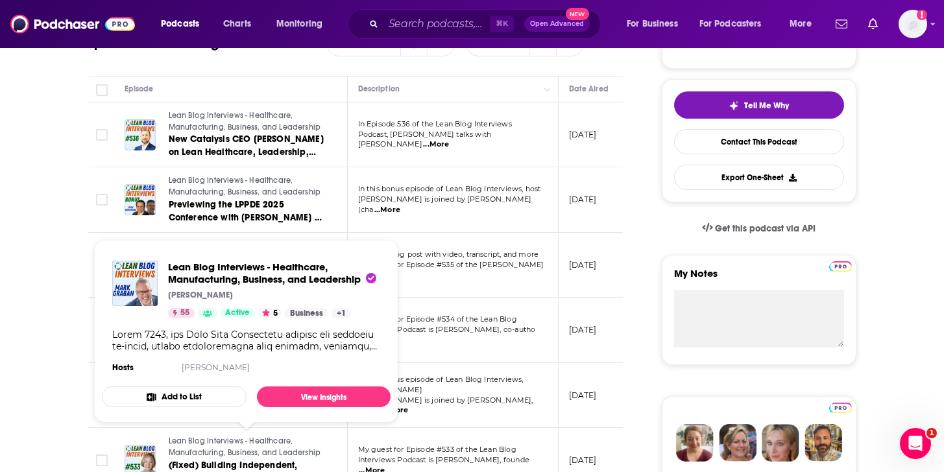
scroll to position [270, 0]
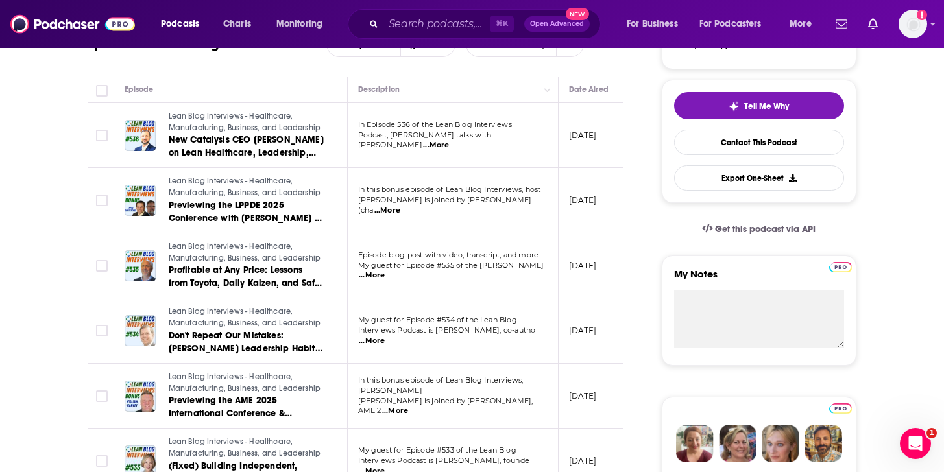
click at [477, 364] on td "In this bonus episode of Lean Blog Interviews, Mark Graban is joined by William…" at bounding box center [453, 397] width 211 height 66
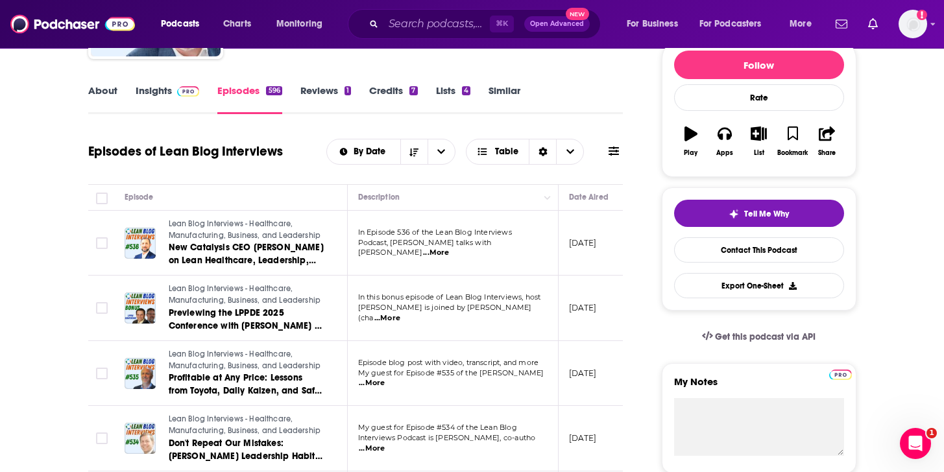
scroll to position [0, 0]
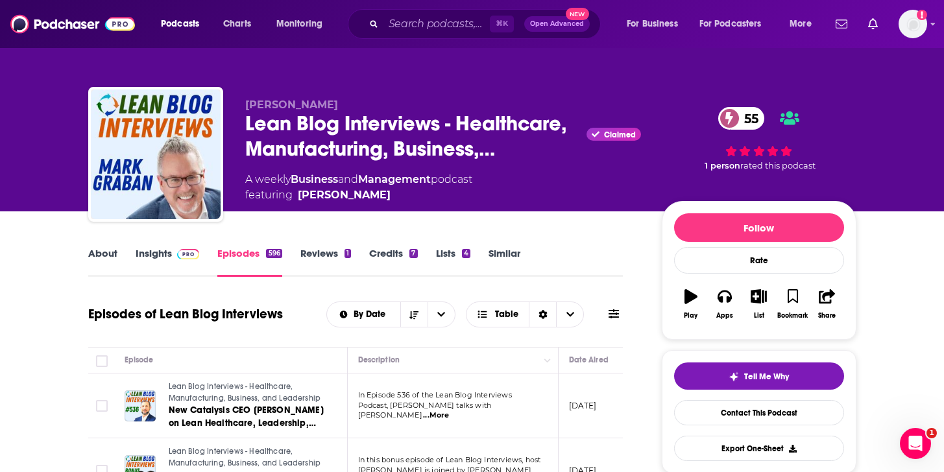
click at [76, 194] on div "Mark Graban Lean Blog Interviews - Healthcare, Manufacturing, Business,… Claime…" at bounding box center [472, 105] width 830 height 211
click at [92, 261] on link "About" at bounding box center [102, 262] width 29 height 30
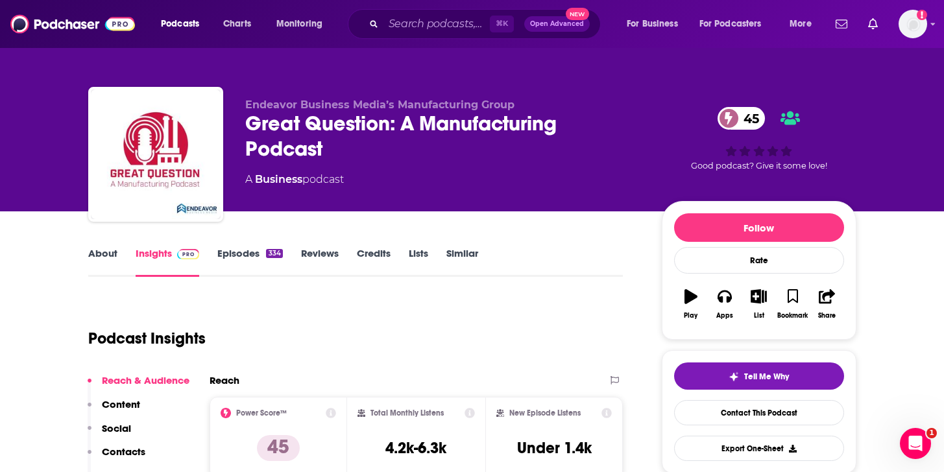
click at [99, 250] on link "About" at bounding box center [102, 262] width 29 height 30
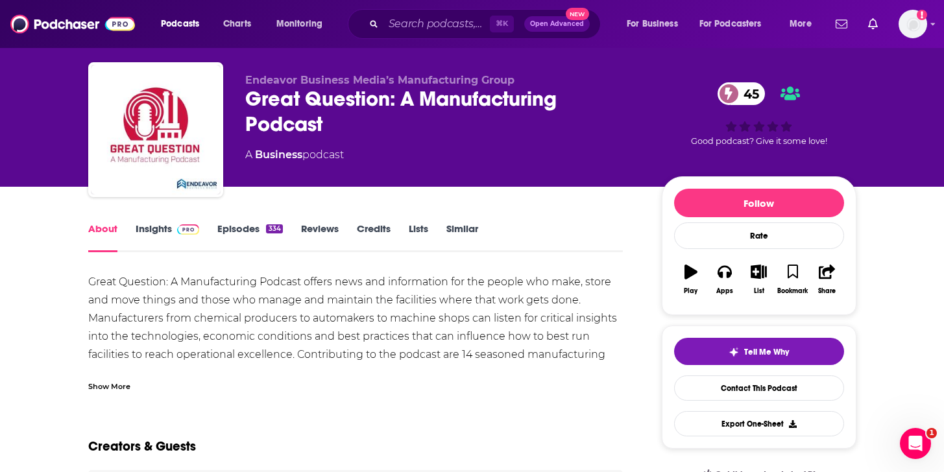
scroll to position [25, 0]
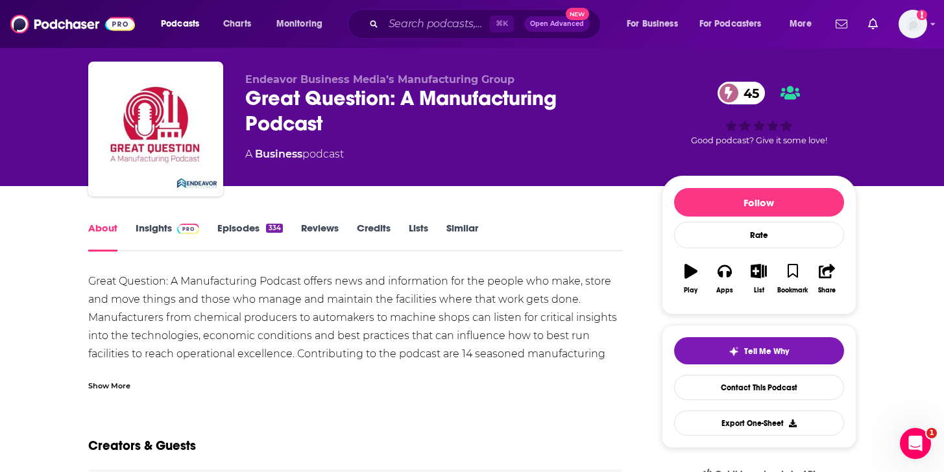
click at [110, 388] on div "Show More" at bounding box center [109, 385] width 42 height 12
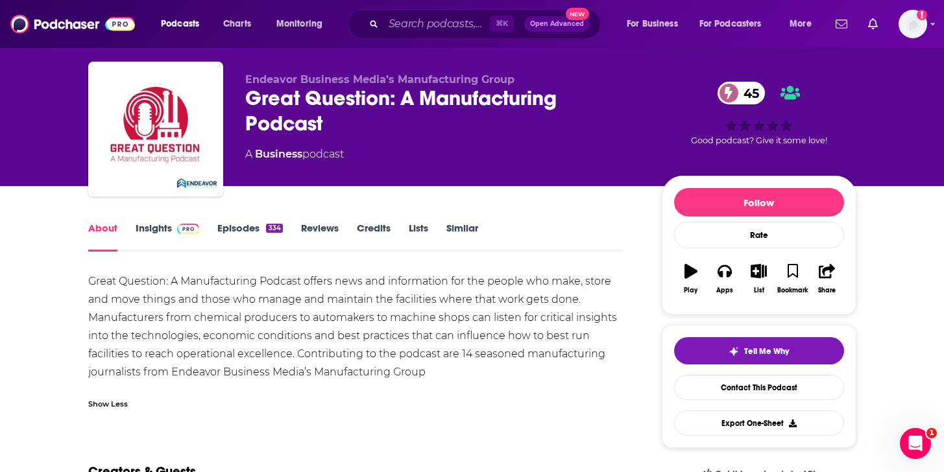
click at [169, 230] on link "Insights" at bounding box center [168, 237] width 64 height 30
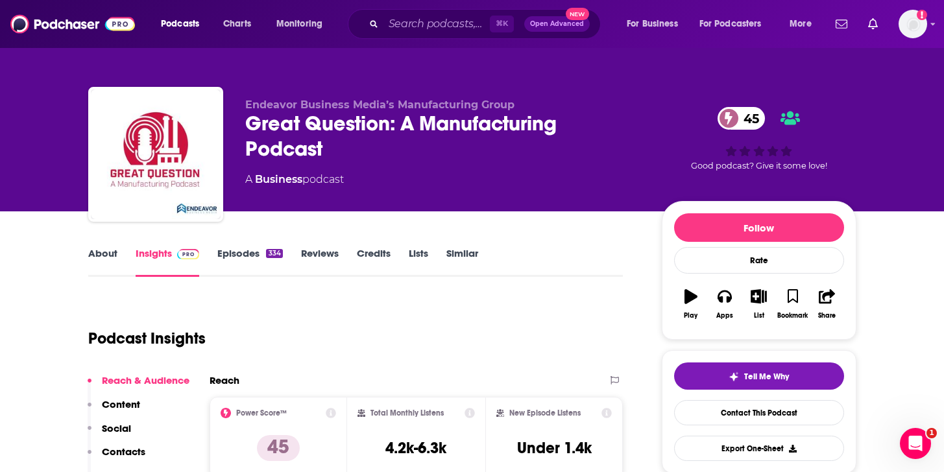
click at [248, 253] on link "Episodes 334" at bounding box center [249, 262] width 65 height 30
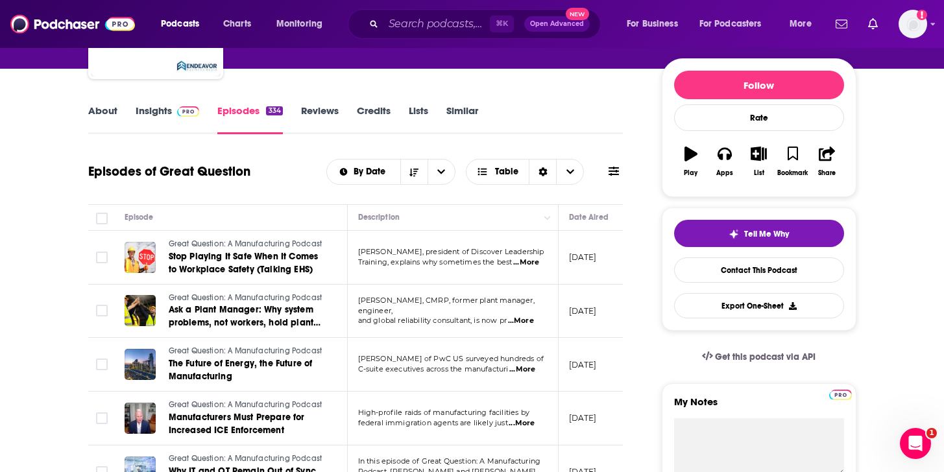
scroll to position [97, 0]
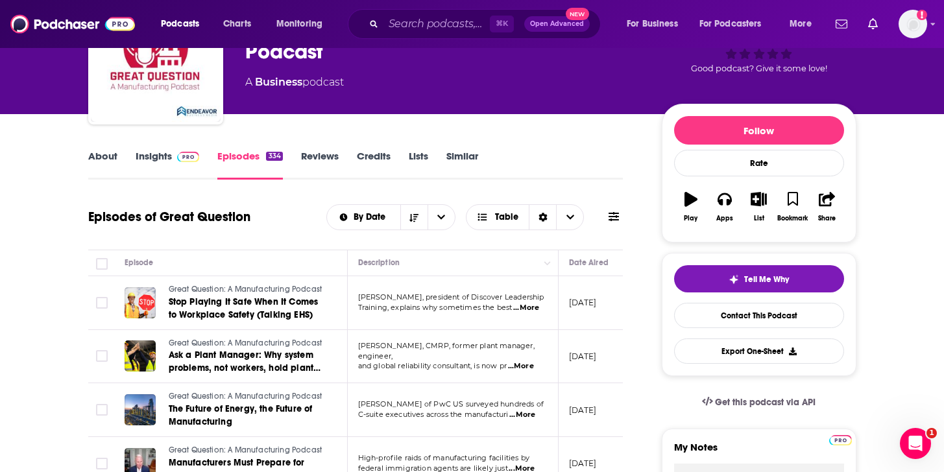
click at [143, 160] on link "Insights" at bounding box center [168, 165] width 64 height 30
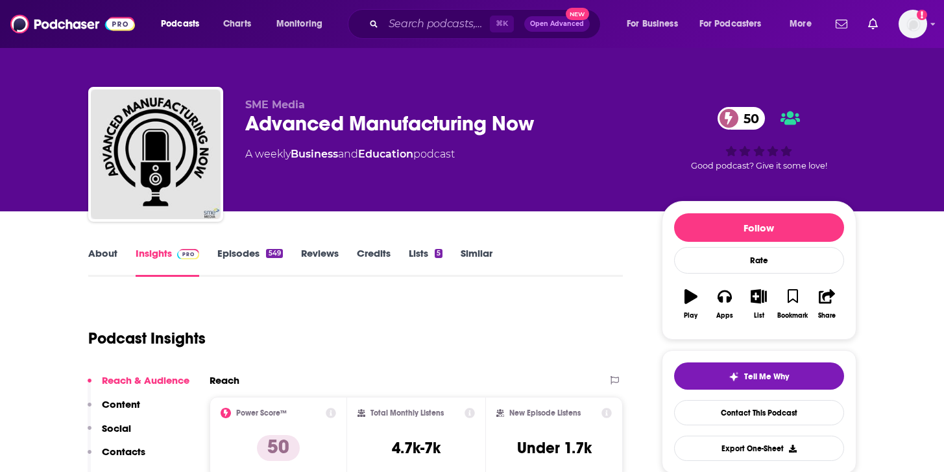
click at [101, 250] on link "About" at bounding box center [102, 262] width 29 height 30
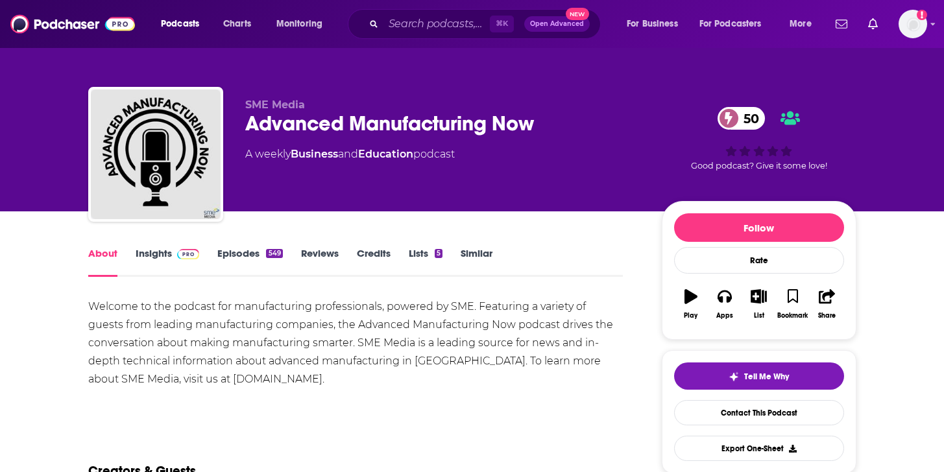
click at [241, 248] on link "Episodes 549" at bounding box center [249, 262] width 65 height 30
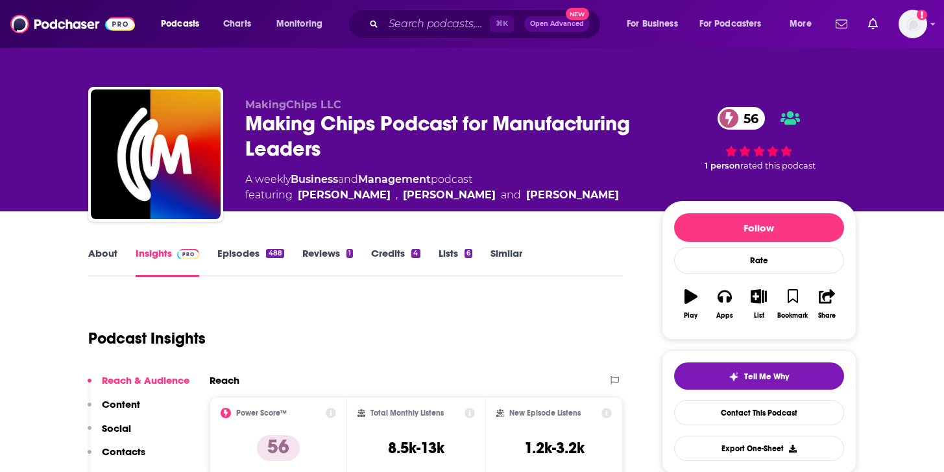
click at [112, 250] on link "About" at bounding box center [102, 262] width 29 height 30
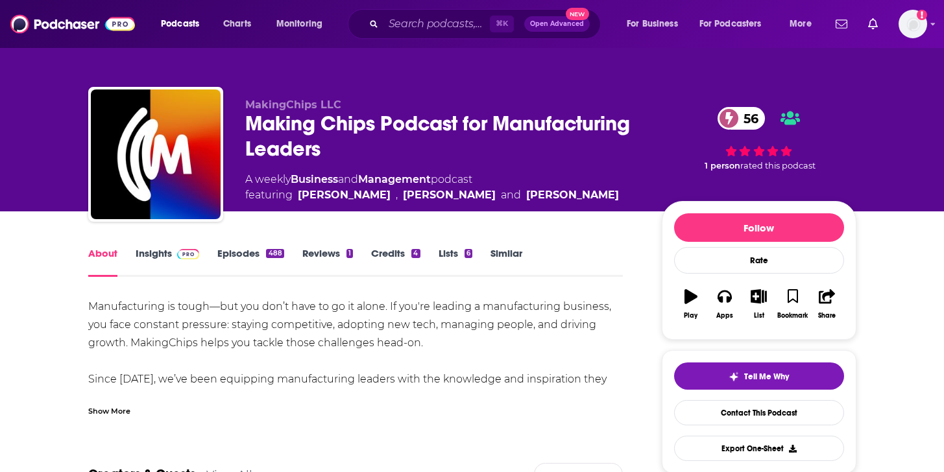
click at [117, 416] on div "Show More" at bounding box center [109, 410] width 42 height 12
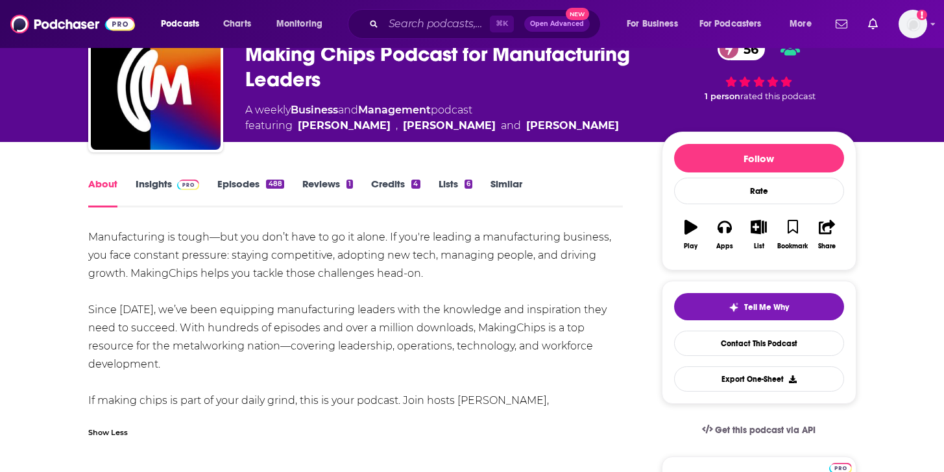
scroll to position [77, 0]
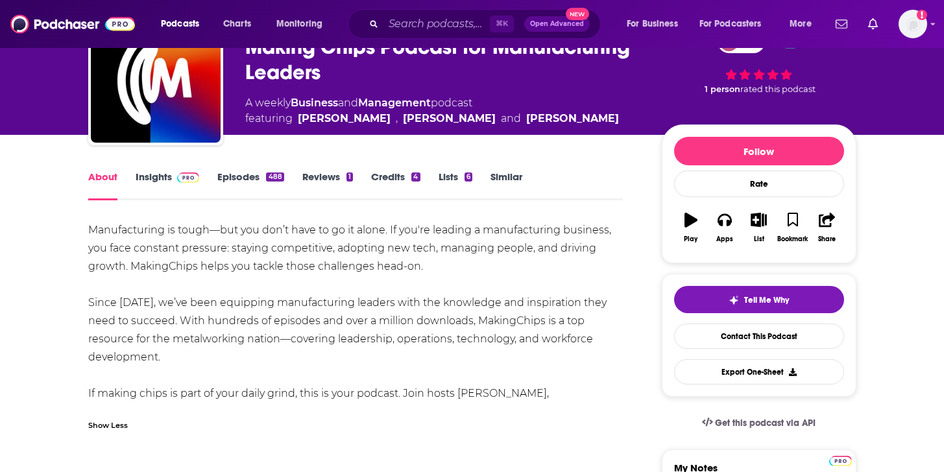
click at [188, 181] on img at bounding box center [188, 178] width 23 height 10
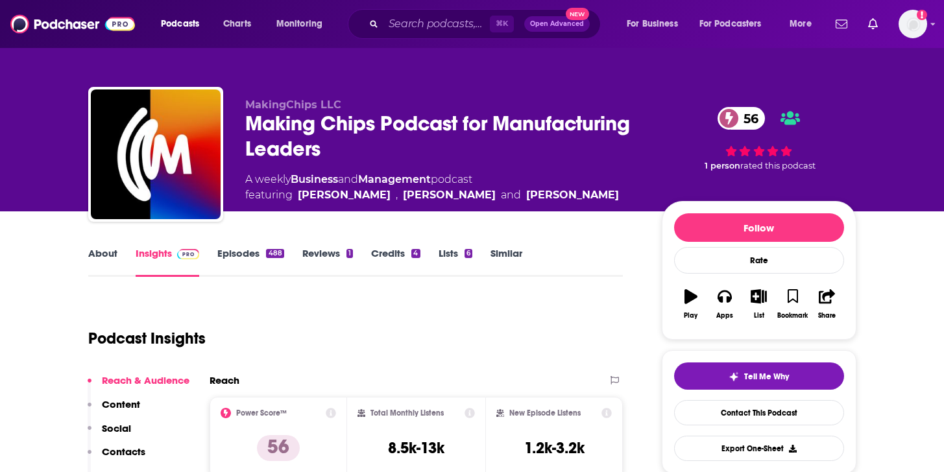
click at [237, 259] on link "Episodes 488" at bounding box center [250, 262] width 66 height 30
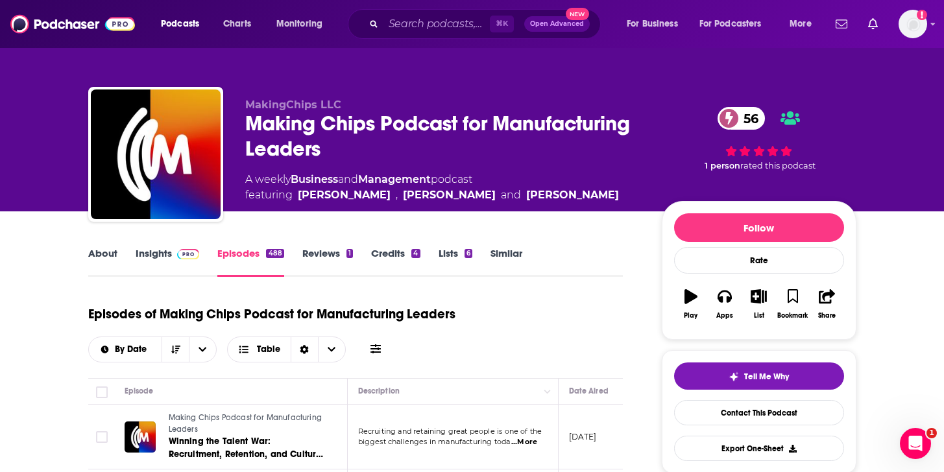
click at [97, 253] on link "About" at bounding box center [102, 262] width 29 height 30
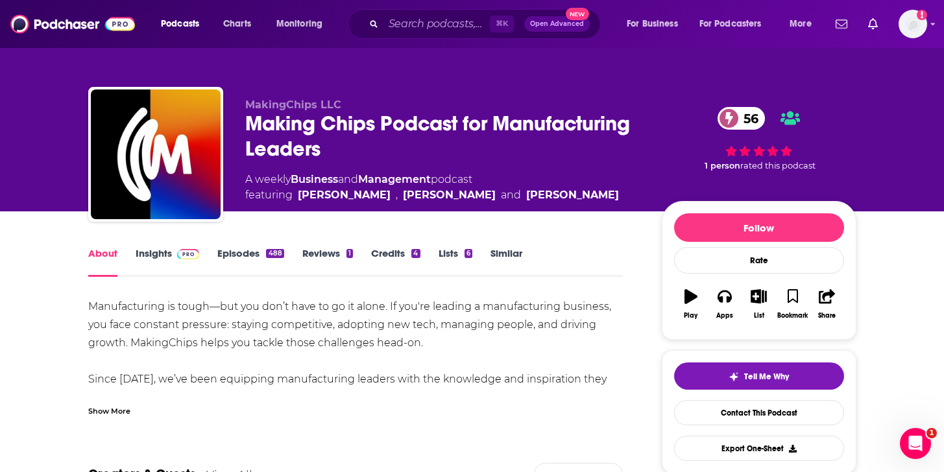
click at [174, 254] on span at bounding box center [186, 253] width 28 height 12
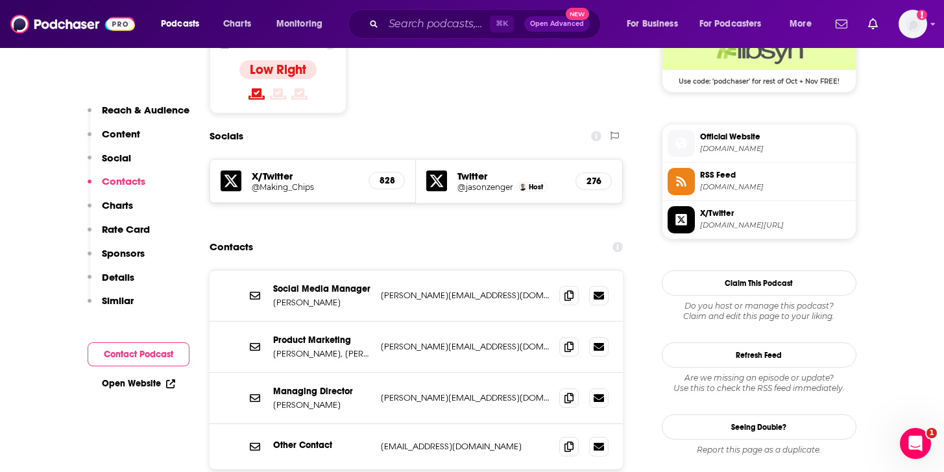
scroll to position [1116, 0]
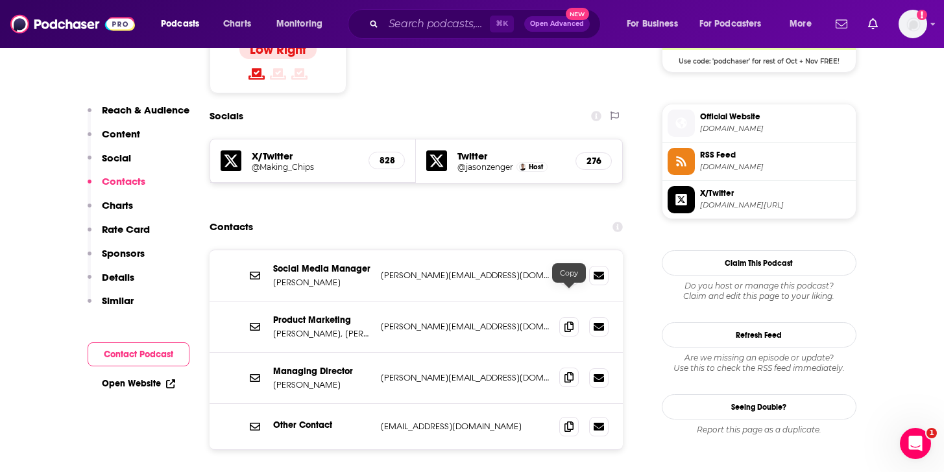
click at [572, 372] on icon at bounding box center [568, 377] width 9 height 10
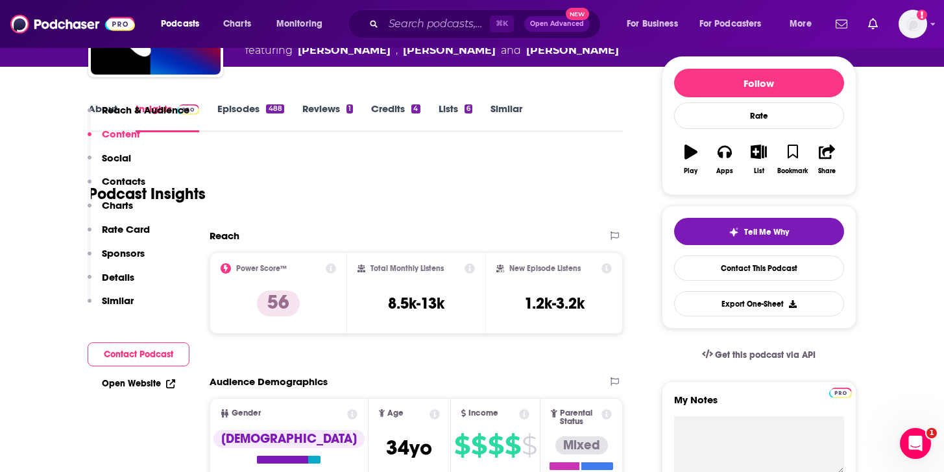
scroll to position [0, 0]
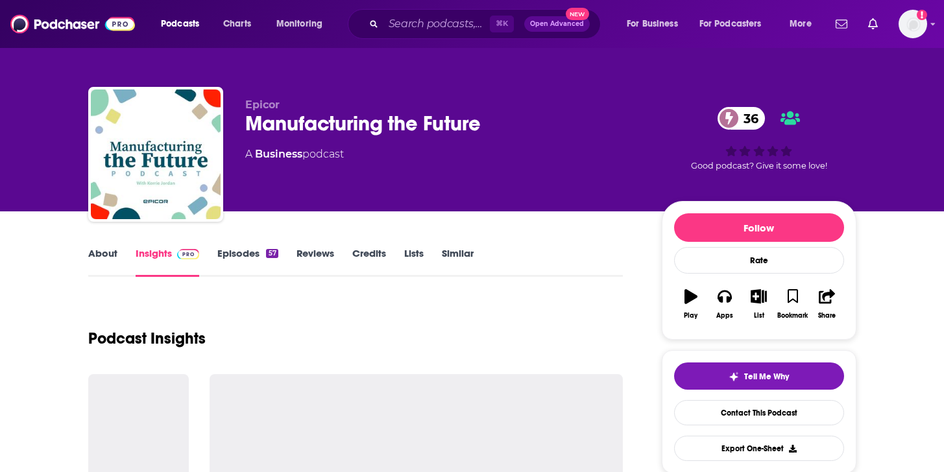
click at [113, 257] on link "About" at bounding box center [102, 262] width 29 height 30
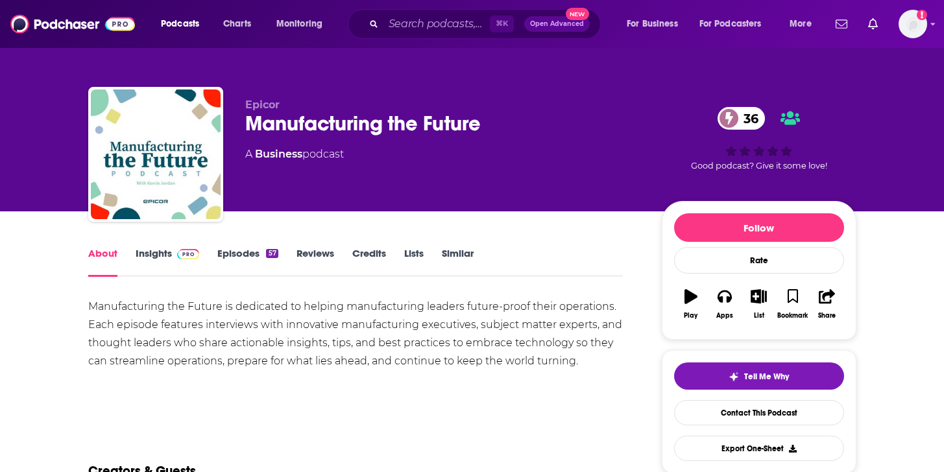
scroll to position [25, 0]
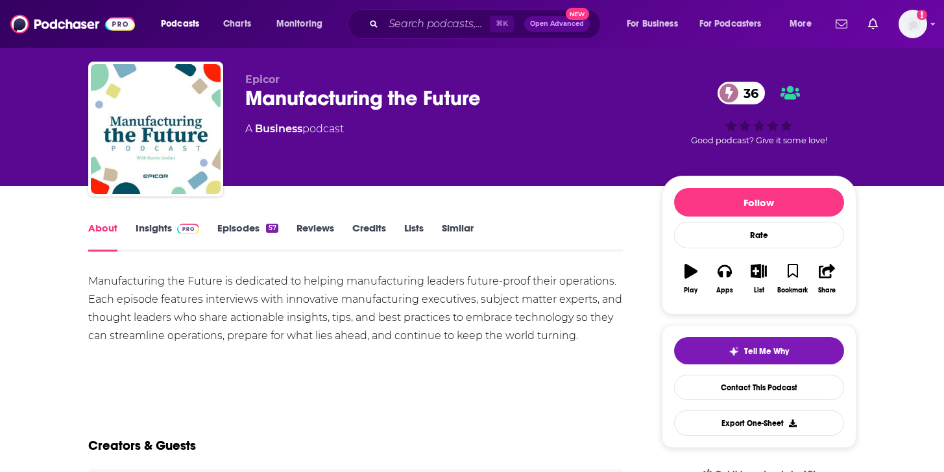
click at [234, 226] on link "Episodes 57" at bounding box center [247, 237] width 60 height 30
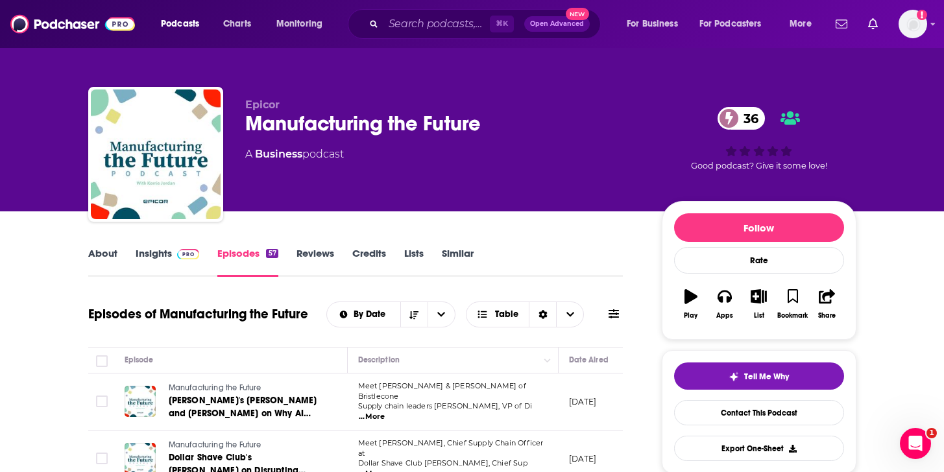
click at [110, 252] on link "About" at bounding box center [102, 262] width 29 height 30
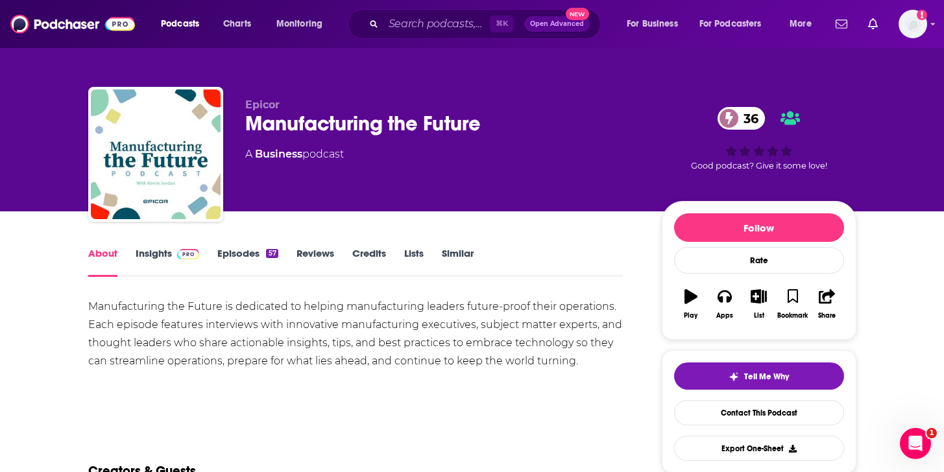
click at [149, 253] on link "Insights" at bounding box center [168, 262] width 64 height 30
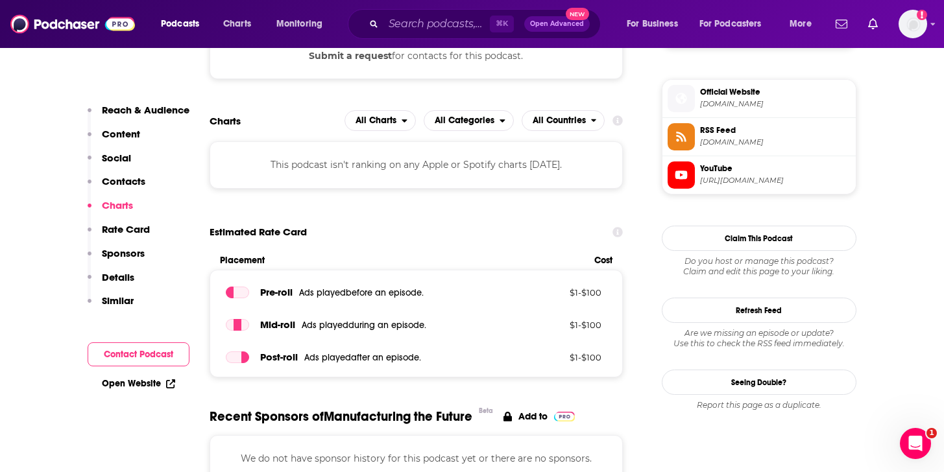
scroll to position [1095, 0]
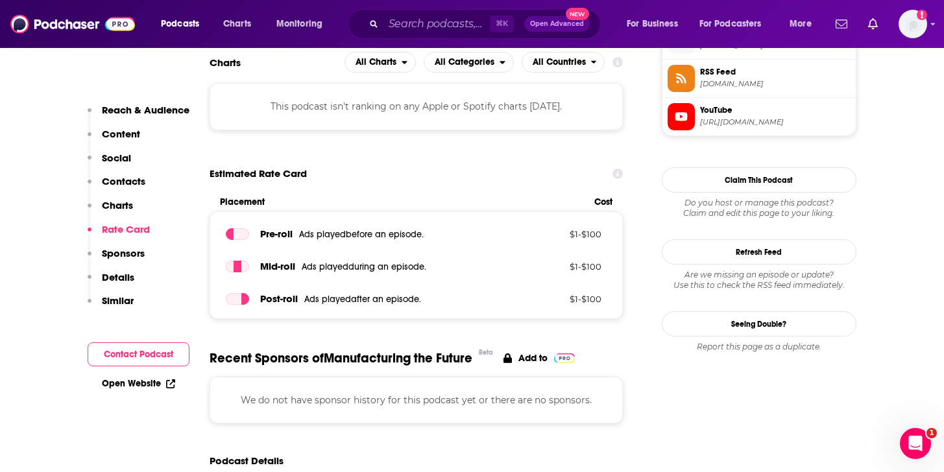
click at [134, 184] on p "Contacts" at bounding box center [123, 181] width 43 height 12
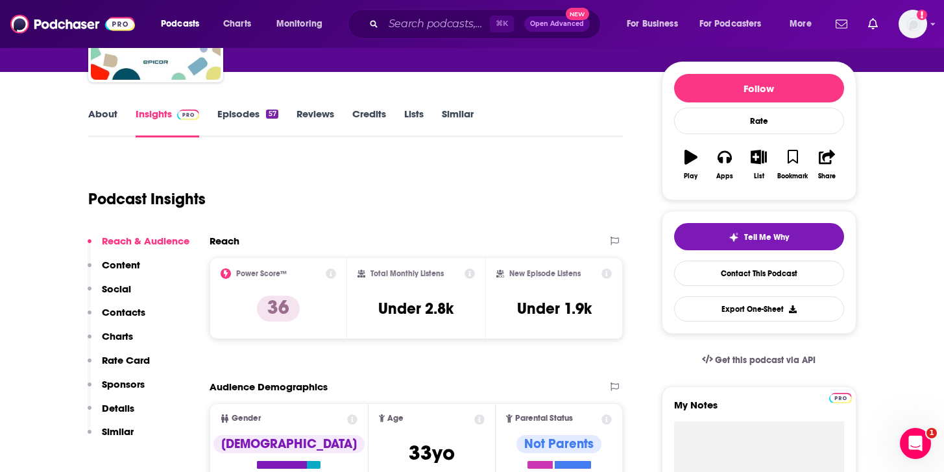
scroll to position [71, 0]
